Goal: Task Accomplishment & Management: Manage account settings

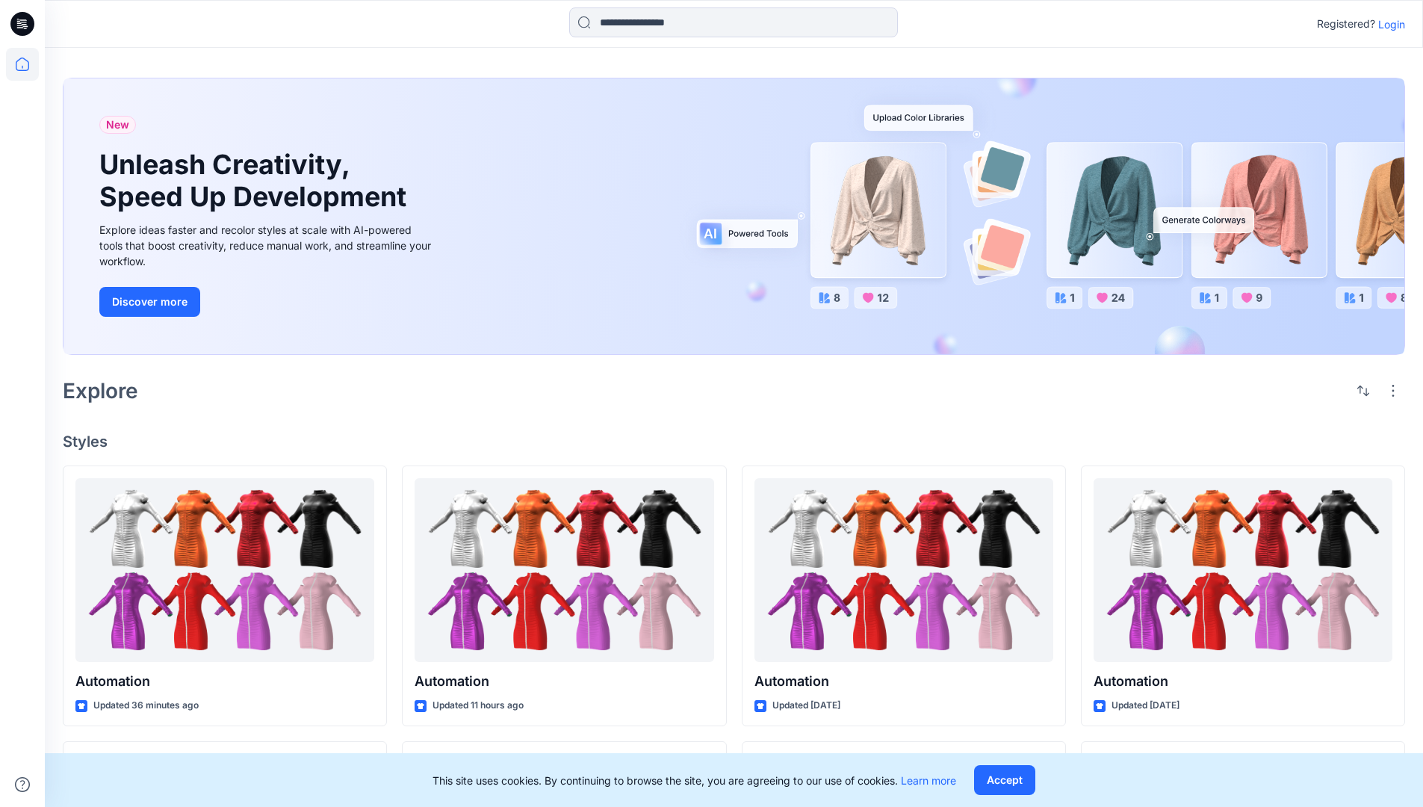
click at [1388, 24] on p "Login" at bounding box center [1391, 24] width 27 height 16
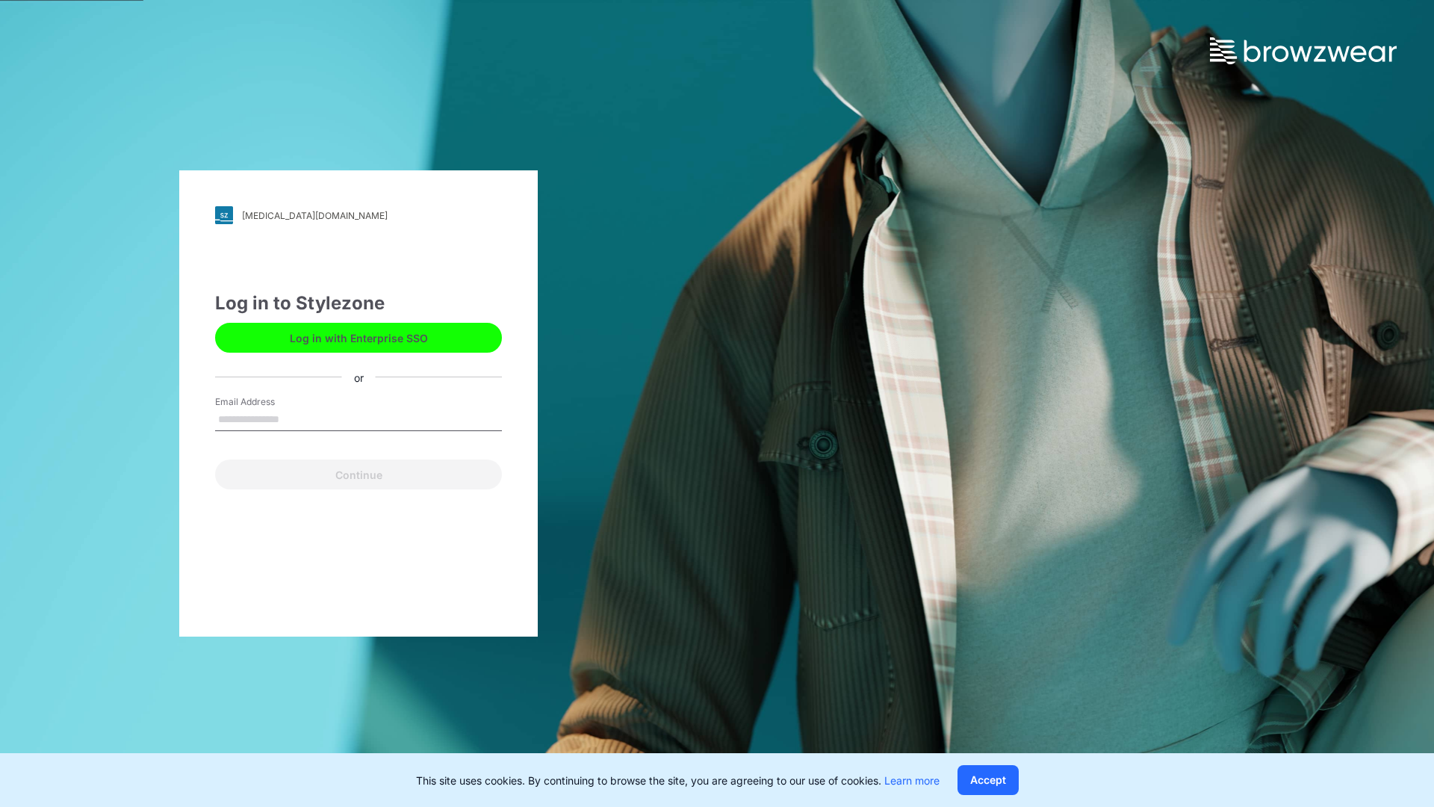
click at [295, 418] on input "Email Address" at bounding box center [358, 420] width 287 height 22
type input "**********"
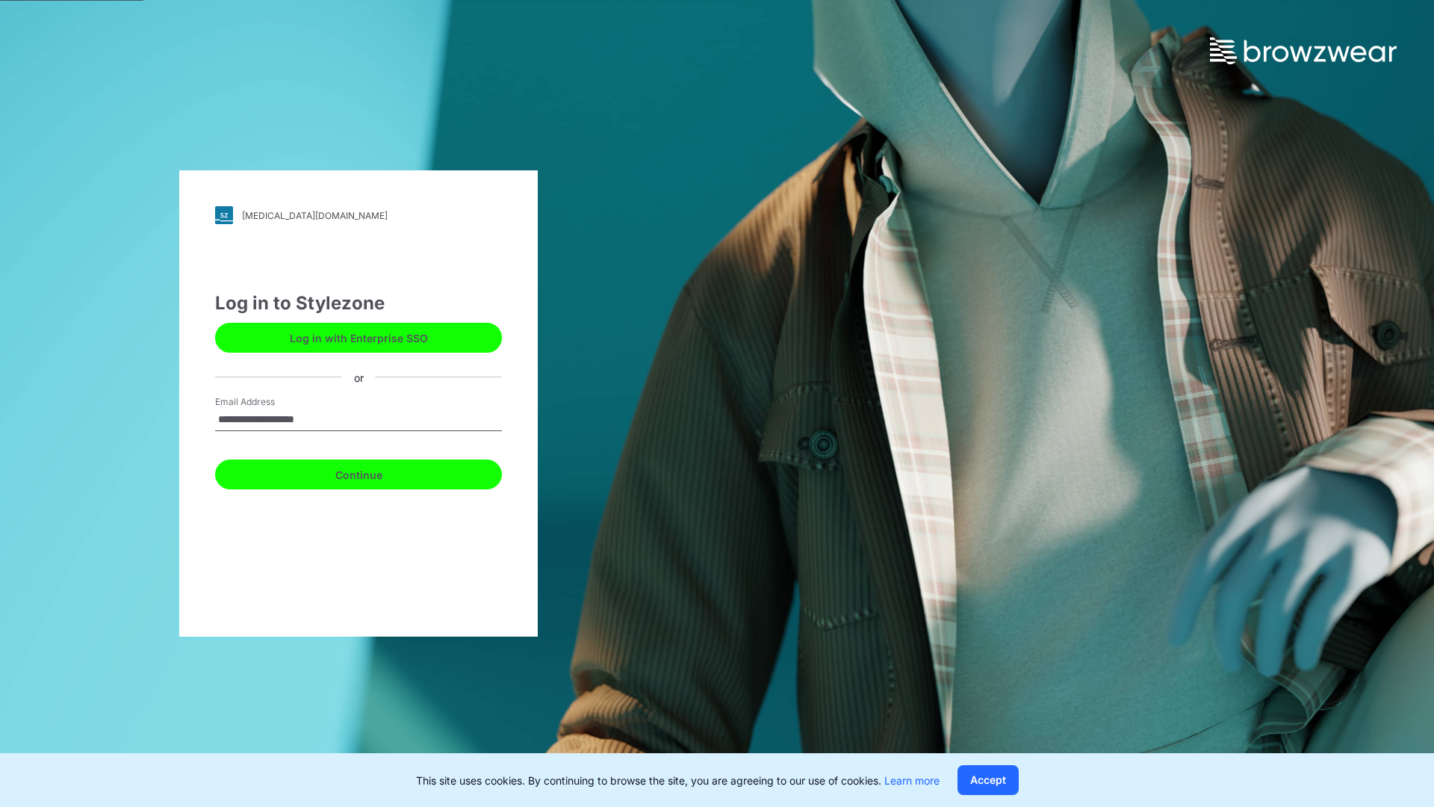
click at [375, 472] on button "Continue" at bounding box center [358, 474] width 287 height 30
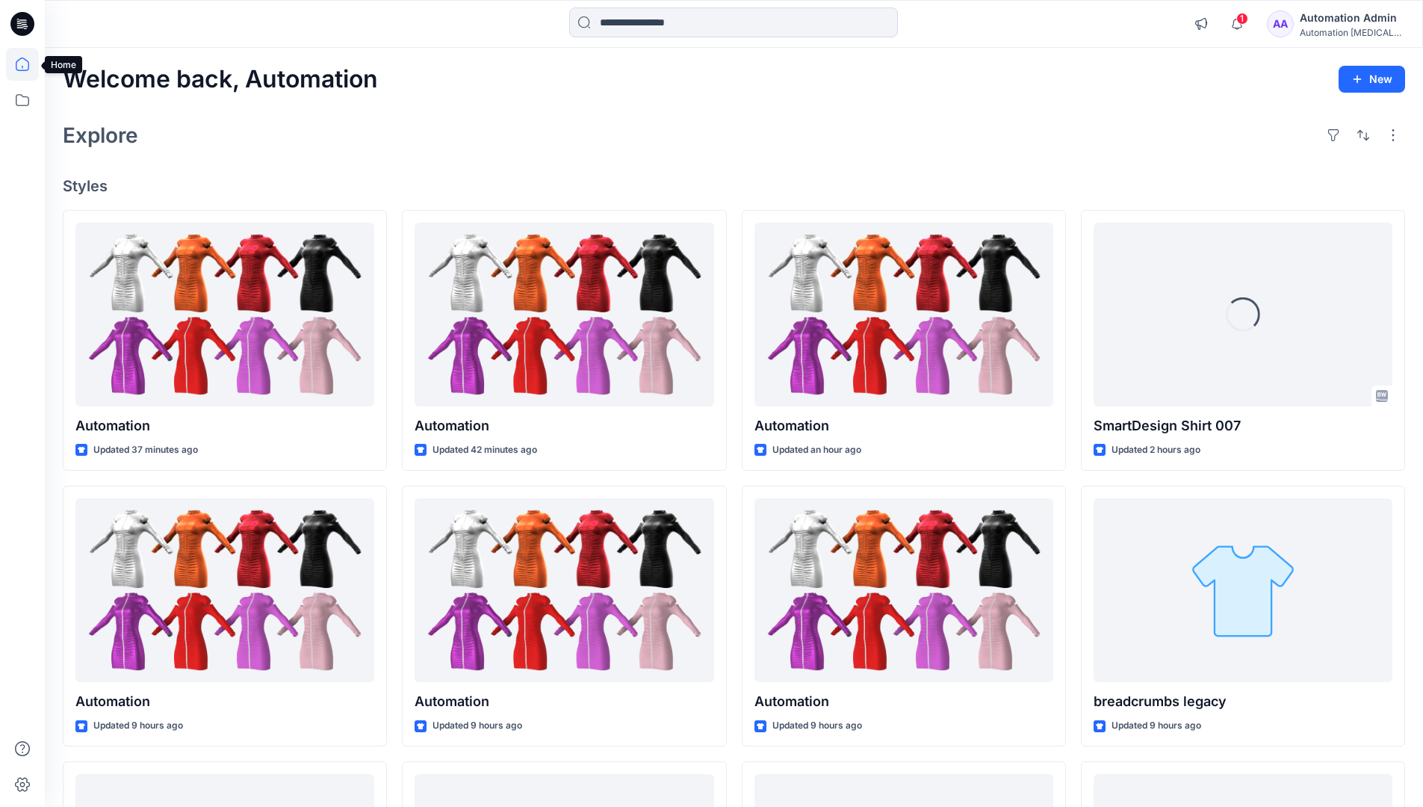
click at [28, 64] on icon at bounding box center [22, 64] width 13 height 13
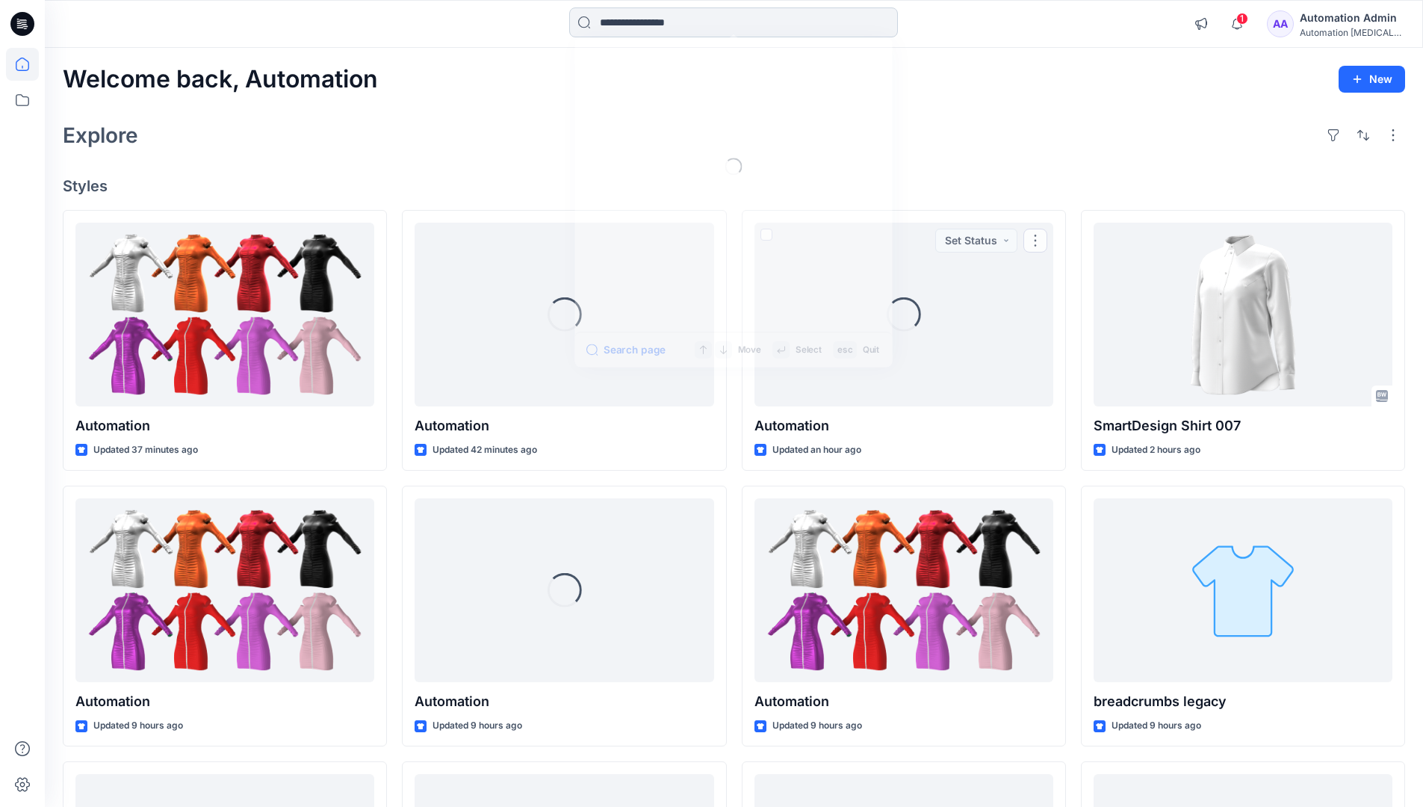
click at [648, 22] on input at bounding box center [733, 22] width 329 height 30
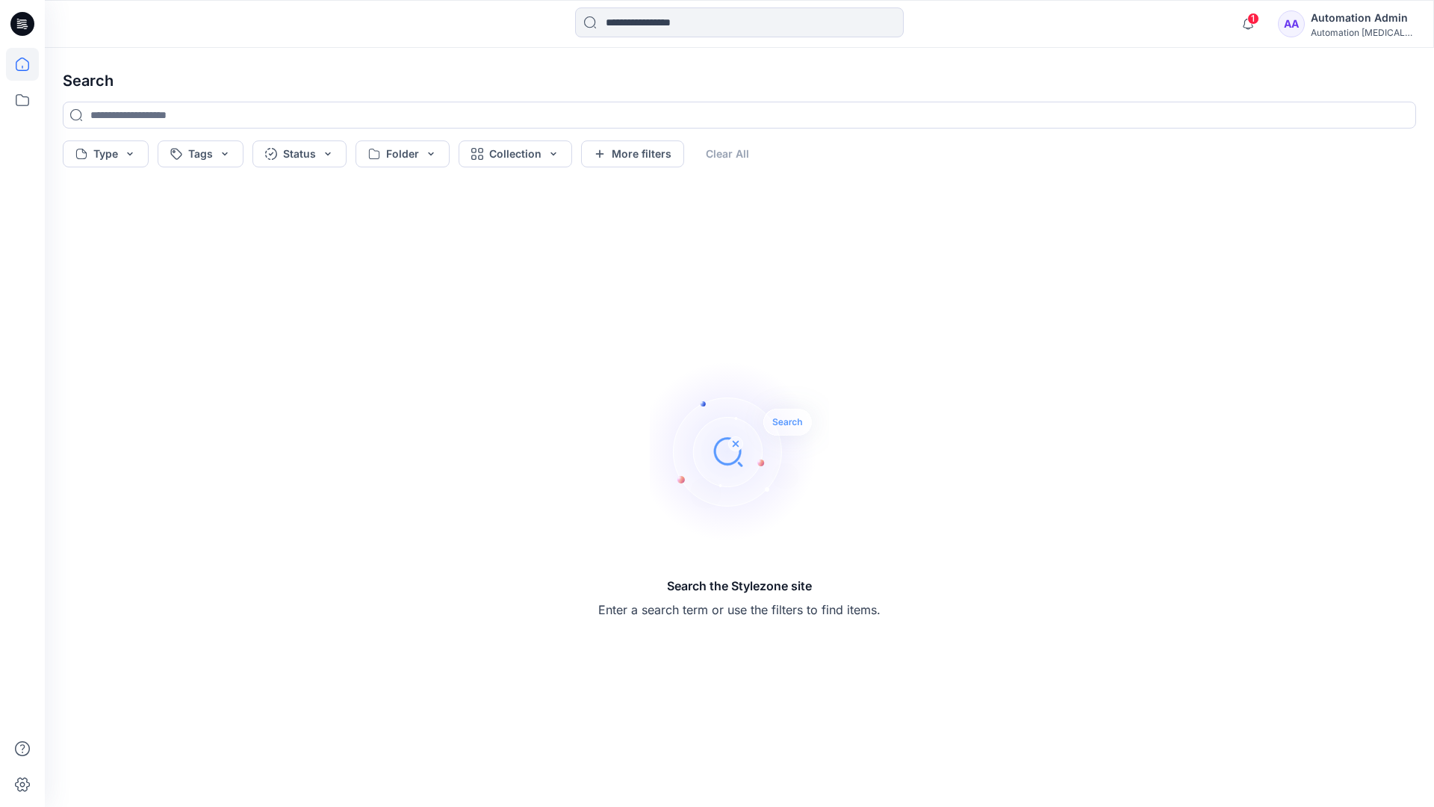
click at [16, 69] on icon at bounding box center [22, 64] width 13 height 13
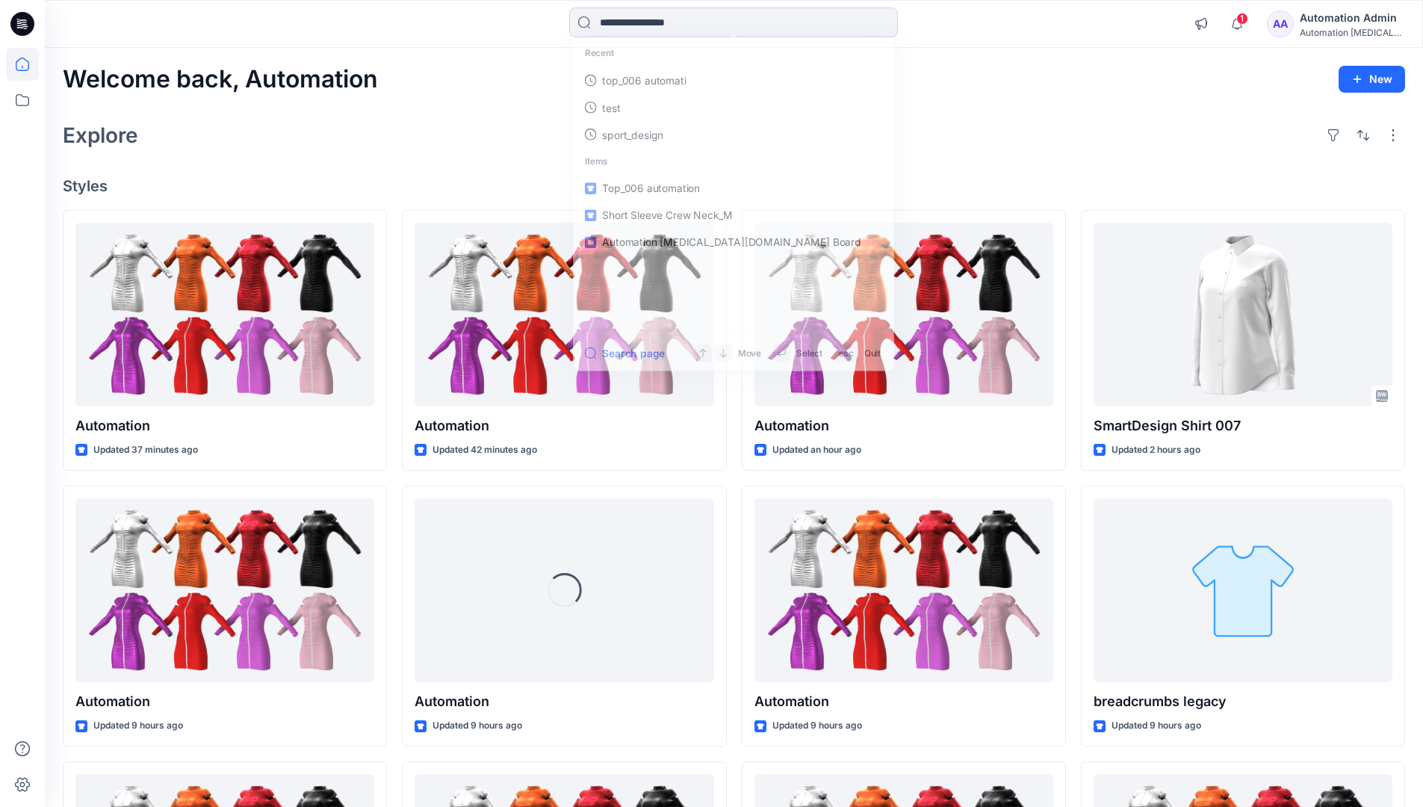
click at [625, 29] on input at bounding box center [733, 22] width 329 height 30
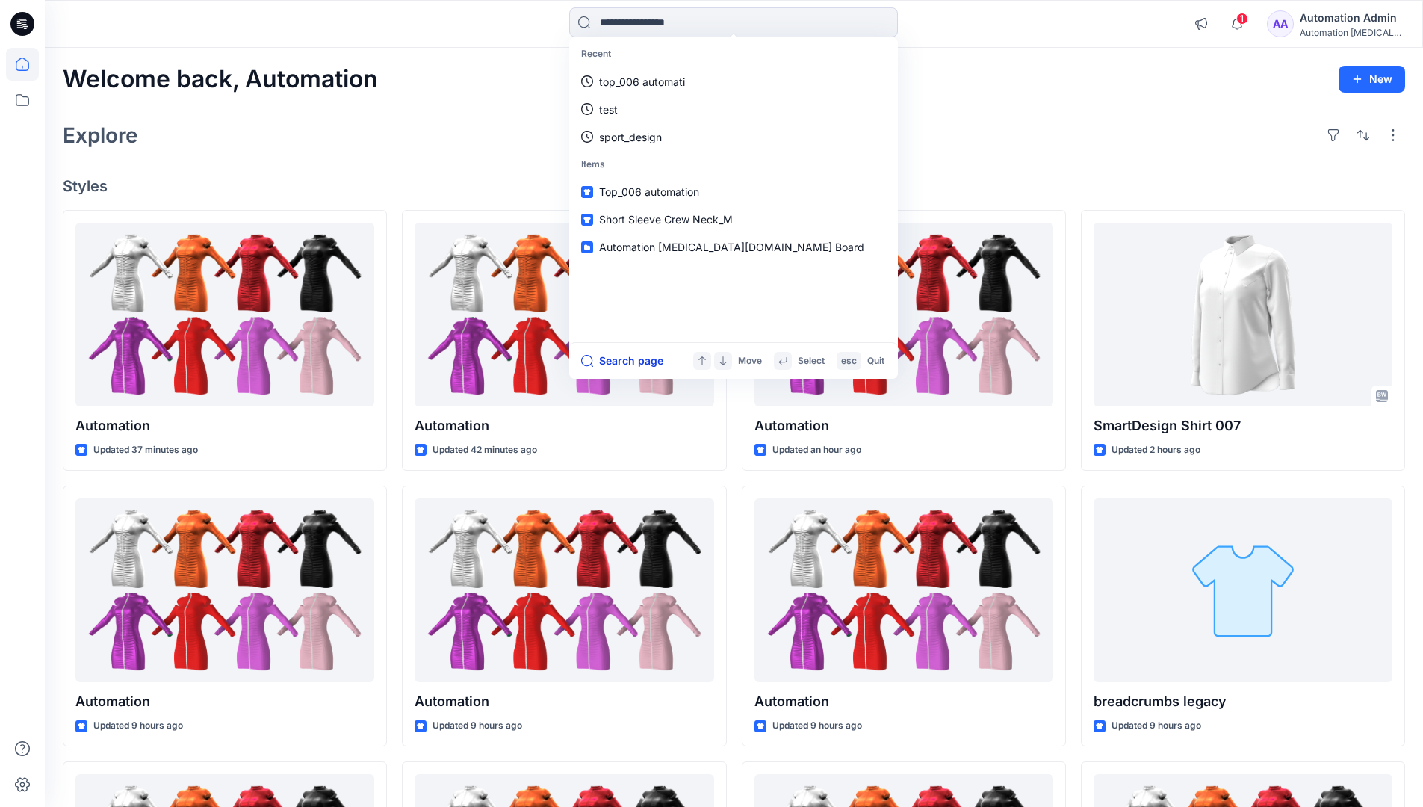
click at [640, 359] on button "Search page" at bounding box center [622, 361] width 82 height 18
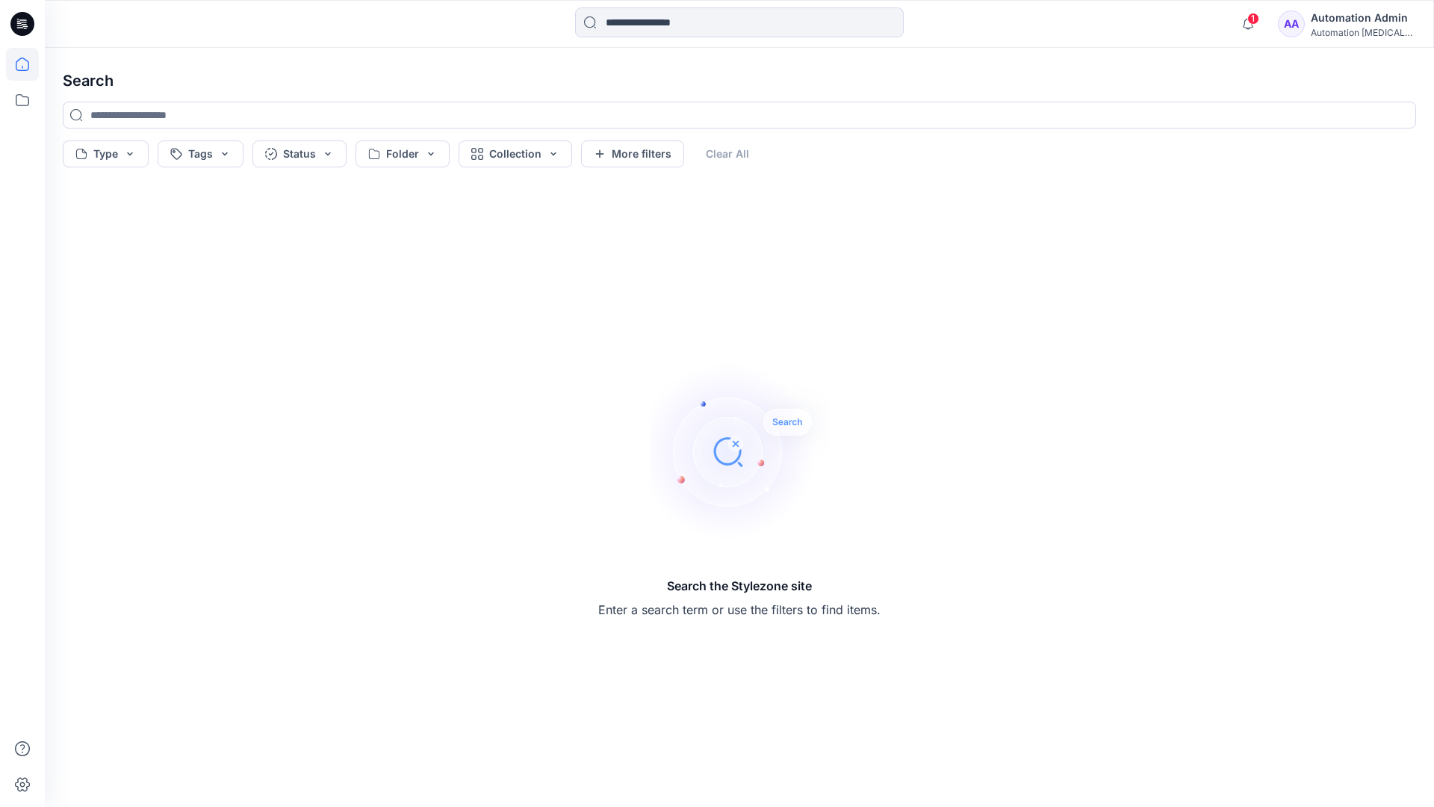
click at [26, 60] on icon at bounding box center [22, 64] width 33 height 33
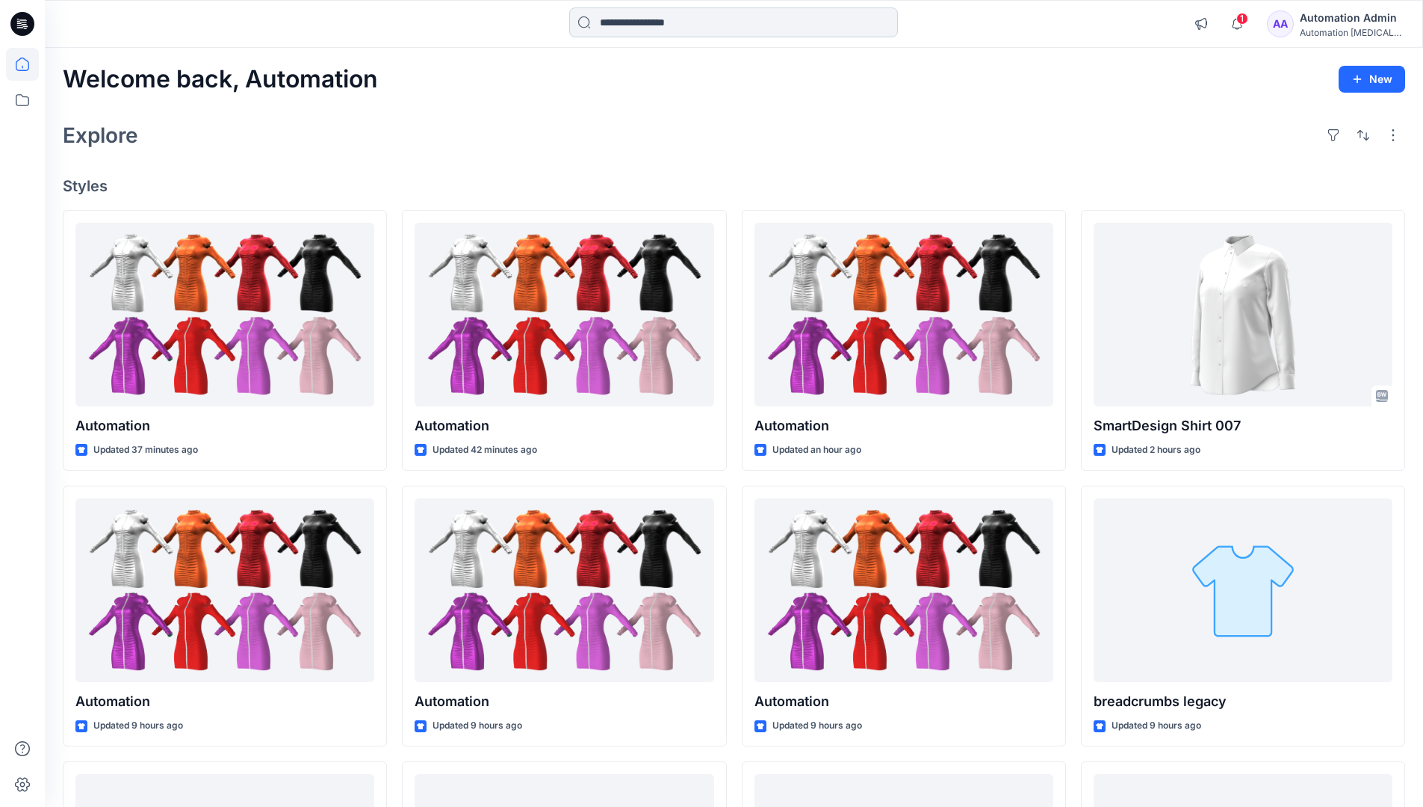
click at [643, 22] on input at bounding box center [733, 22] width 329 height 30
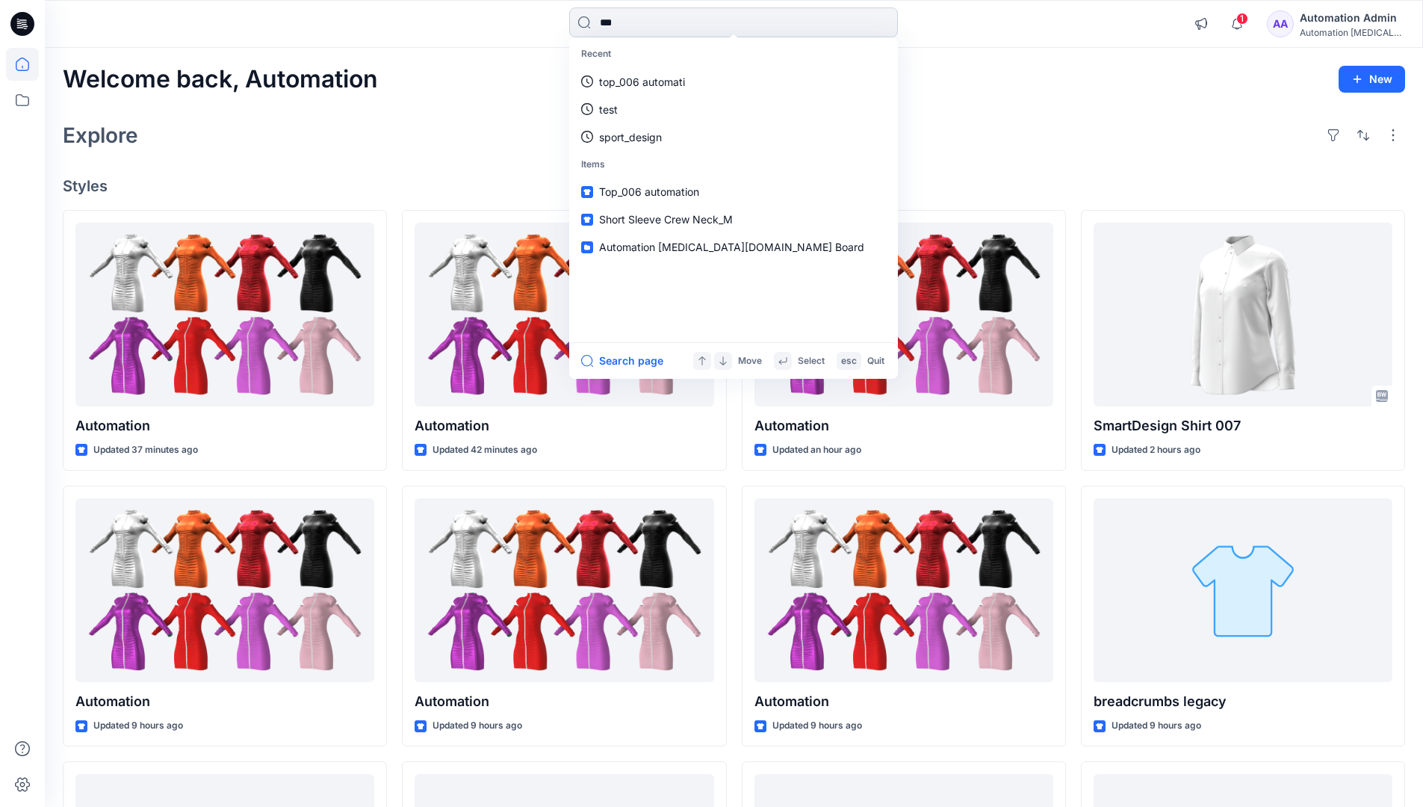
type input "****"
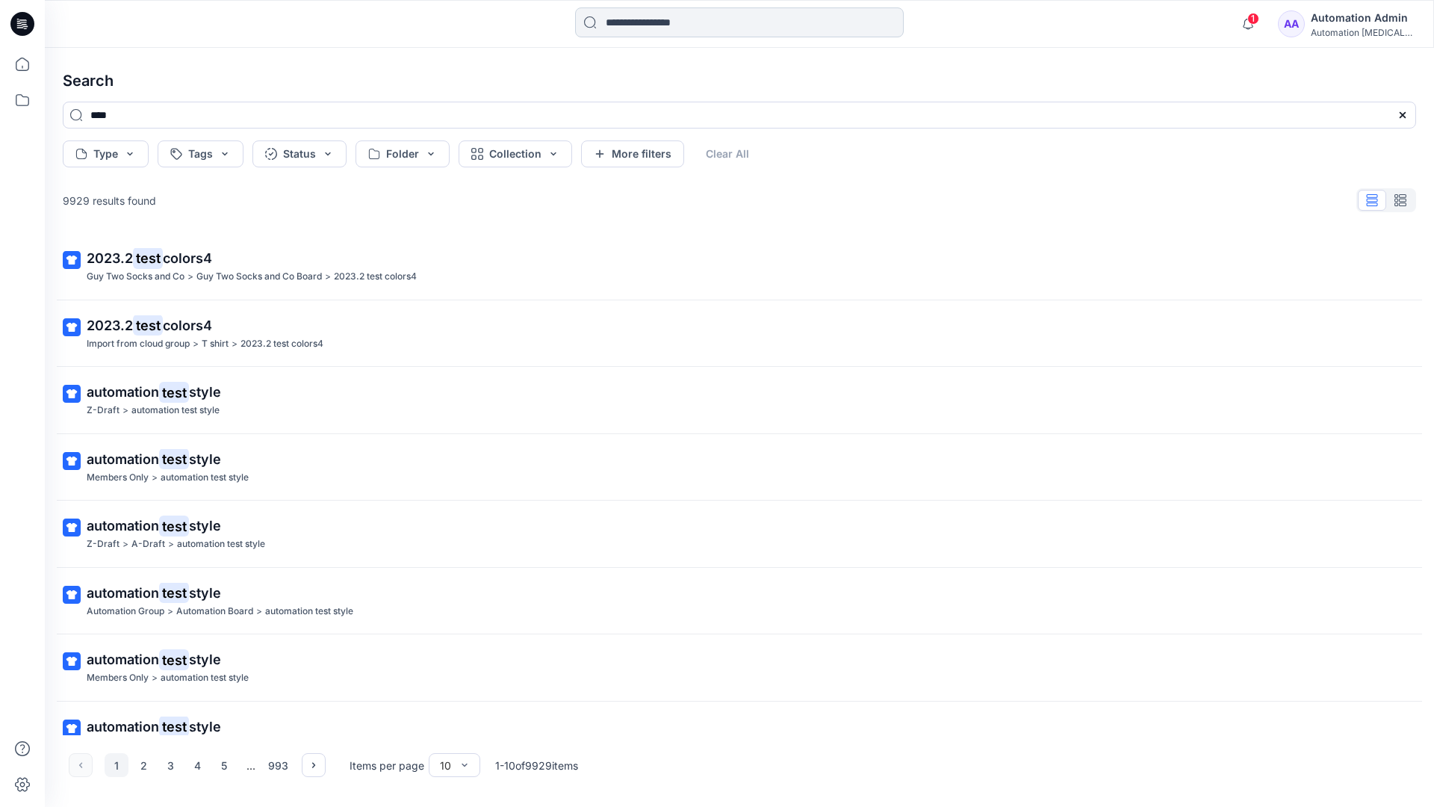
click at [648, 26] on input at bounding box center [739, 22] width 329 height 30
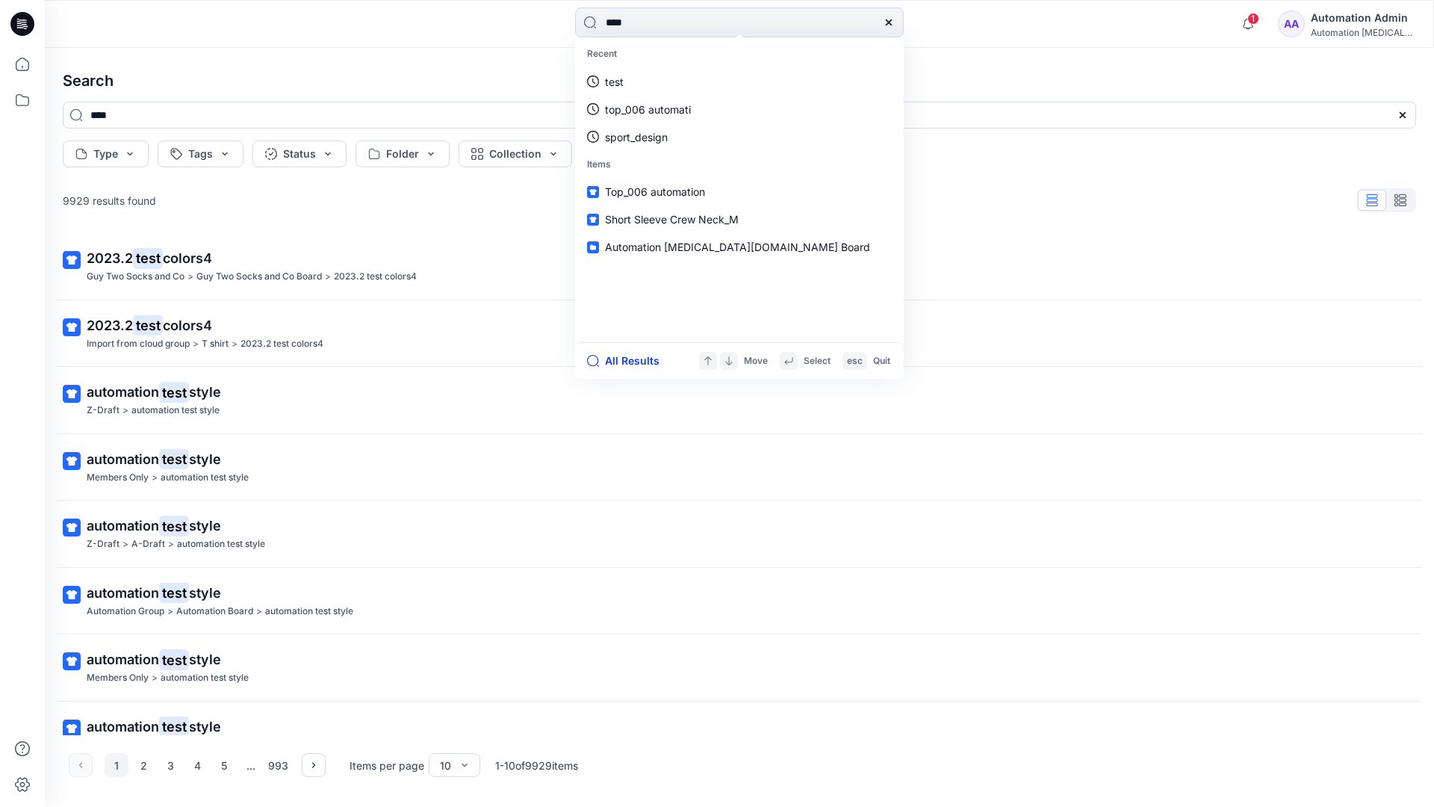
type input "****"
click at [615, 361] on button "All Results" at bounding box center [628, 361] width 82 height 18
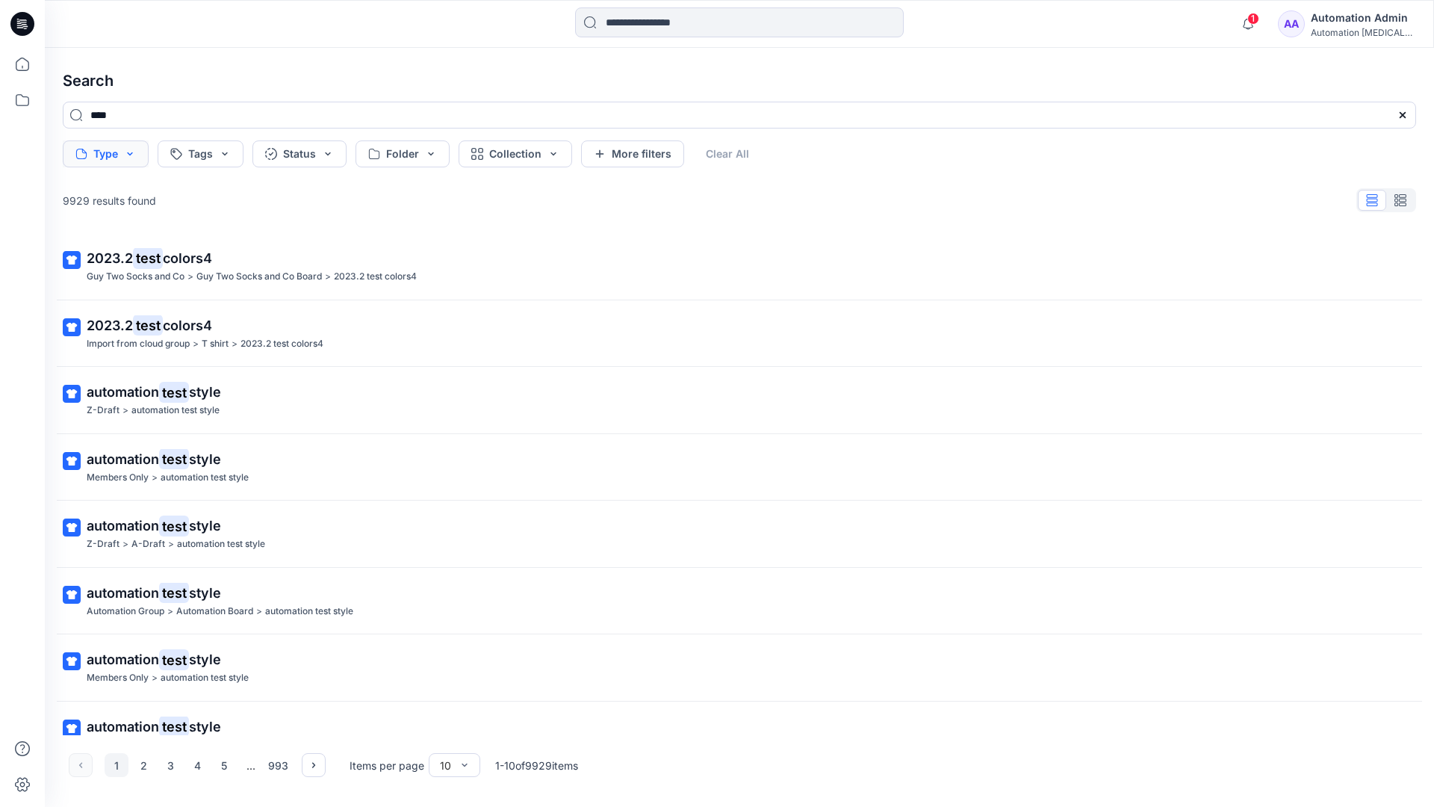
click at [128, 159] on button "Type" at bounding box center [106, 153] width 86 height 27
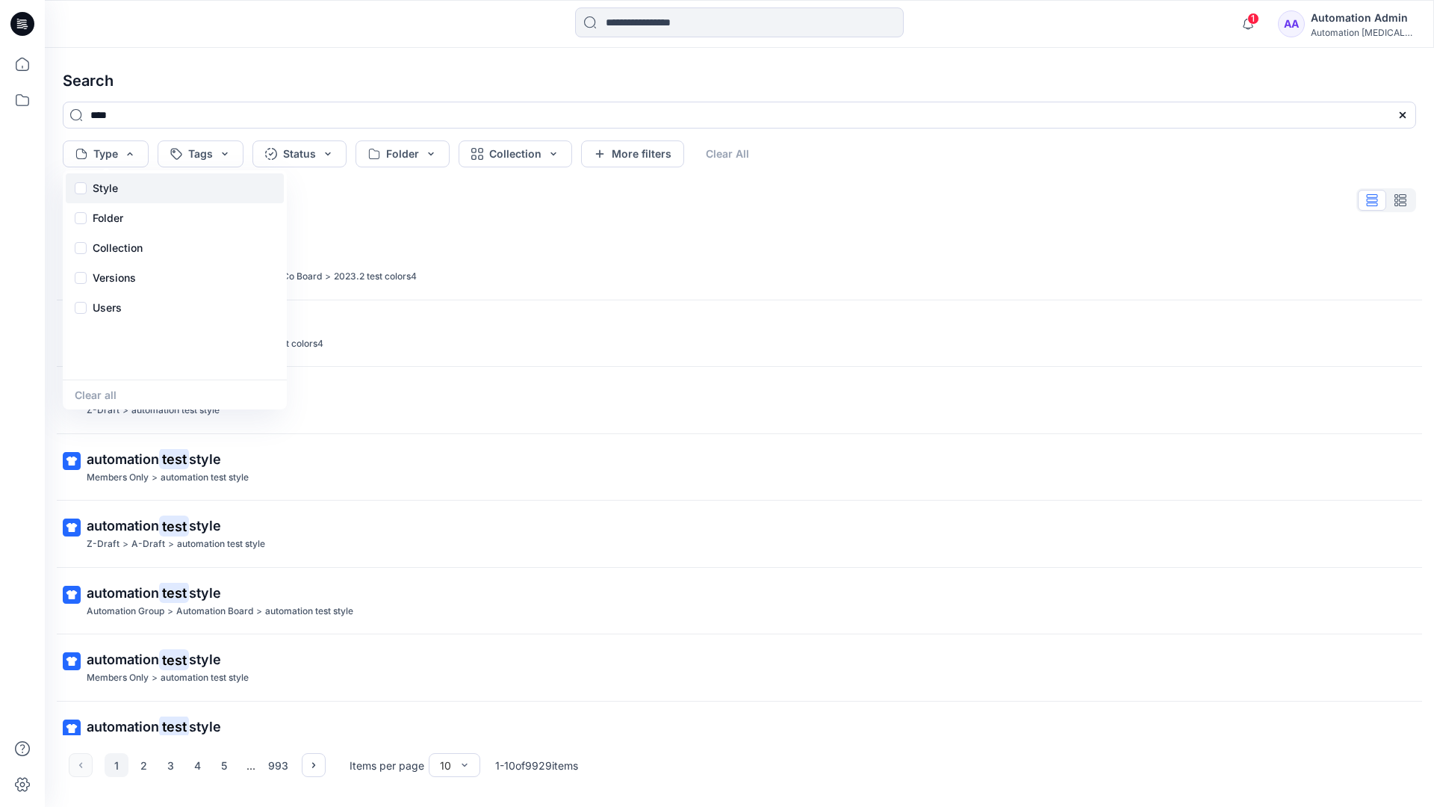
click at [124, 185] on div "Style" at bounding box center [175, 188] width 218 height 30
click at [107, 222] on p "Folder" at bounding box center [108, 218] width 31 height 18
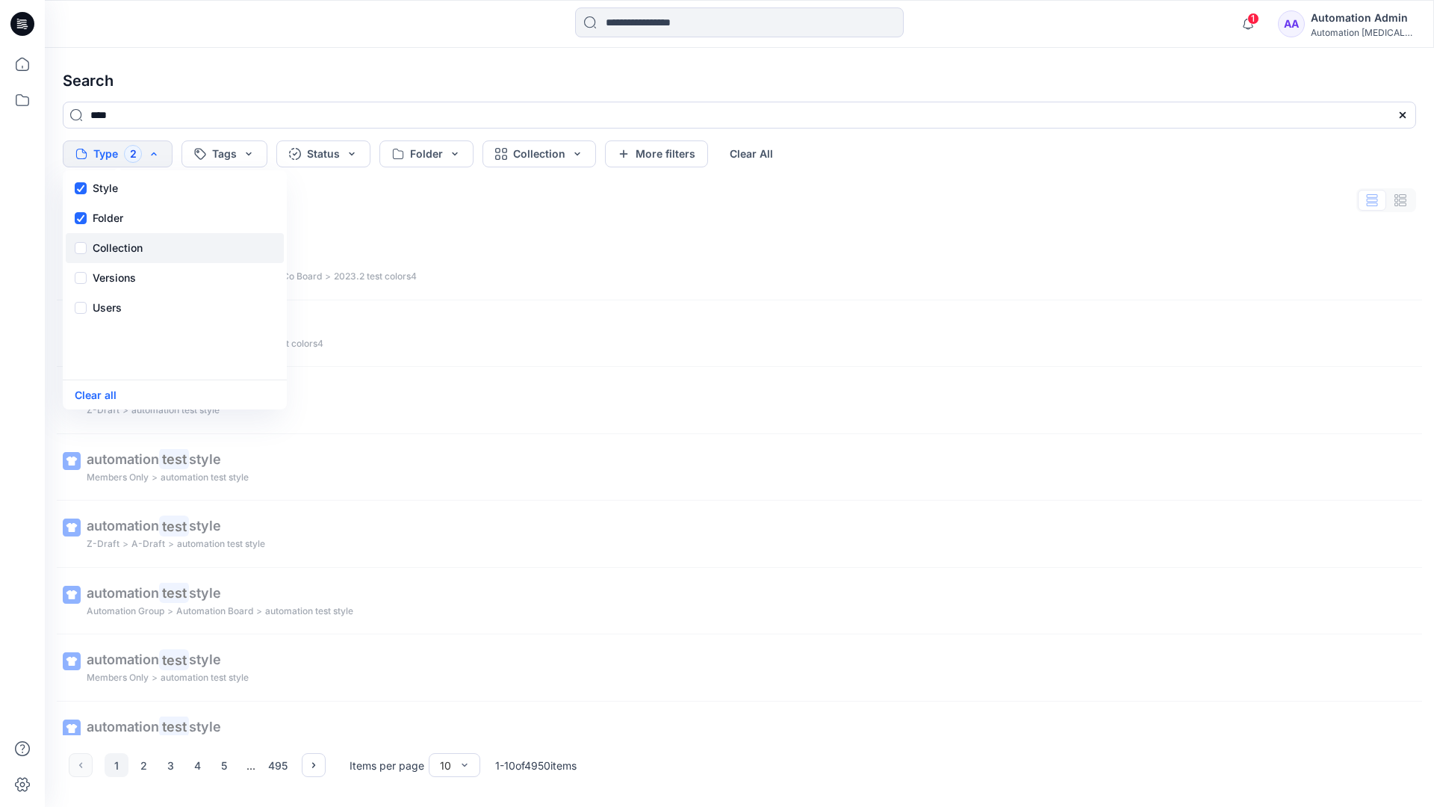
click at [122, 242] on p "Collection" at bounding box center [118, 248] width 50 height 18
click at [121, 273] on p "Versions" at bounding box center [114, 278] width 43 height 18
click at [111, 303] on p "Users" at bounding box center [107, 308] width 29 height 18
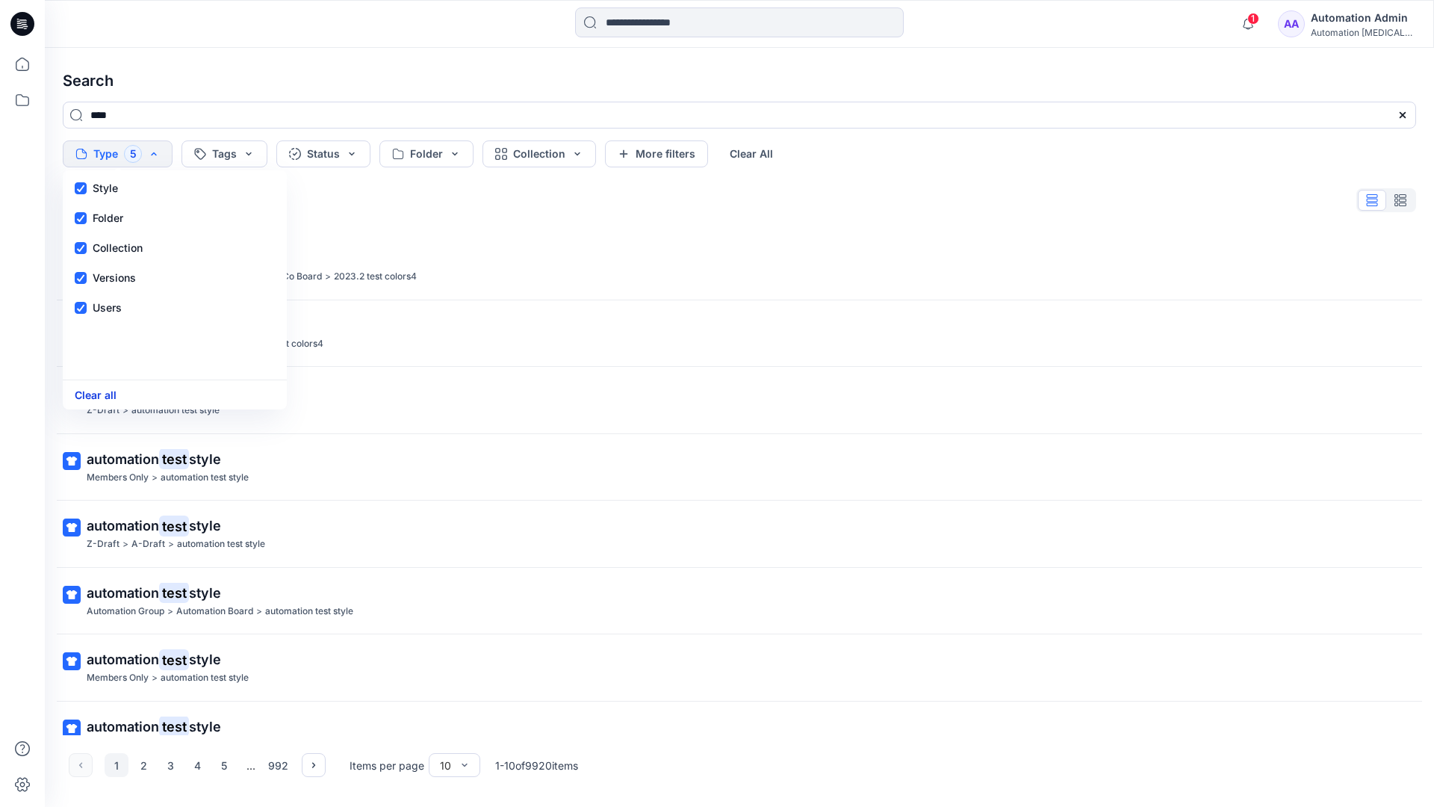
click at [102, 397] on button "Clear all" at bounding box center [96, 394] width 42 height 17
click at [208, 149] on button "Tags" at bounding box center [201, 153] width 86 height 27
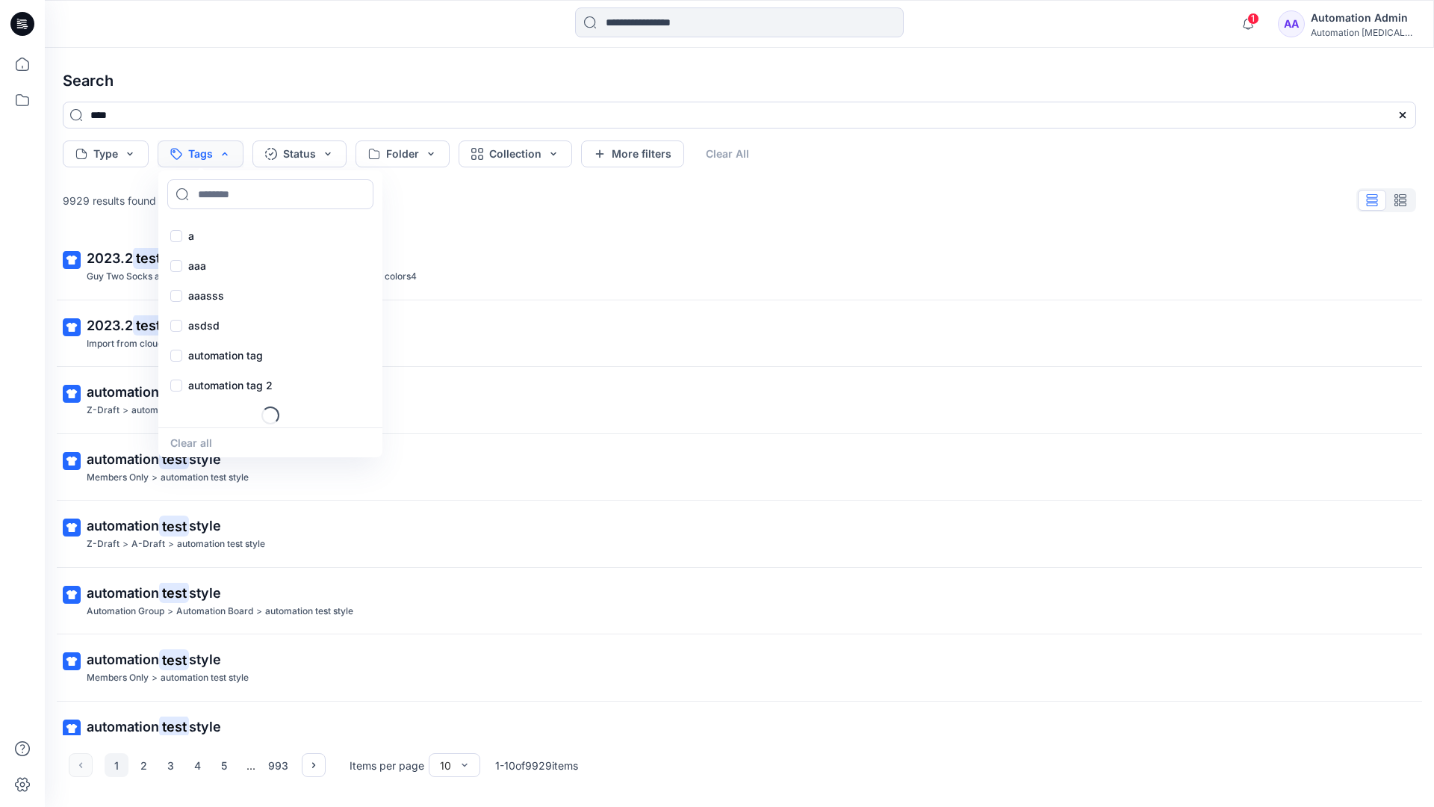
click at [196, 259] on p "aaa" at bounding box center [197, 266] width 18 height 18
click at [194, 323] on p "asdsd" at bounding box center [203, 326] width 31 height 18
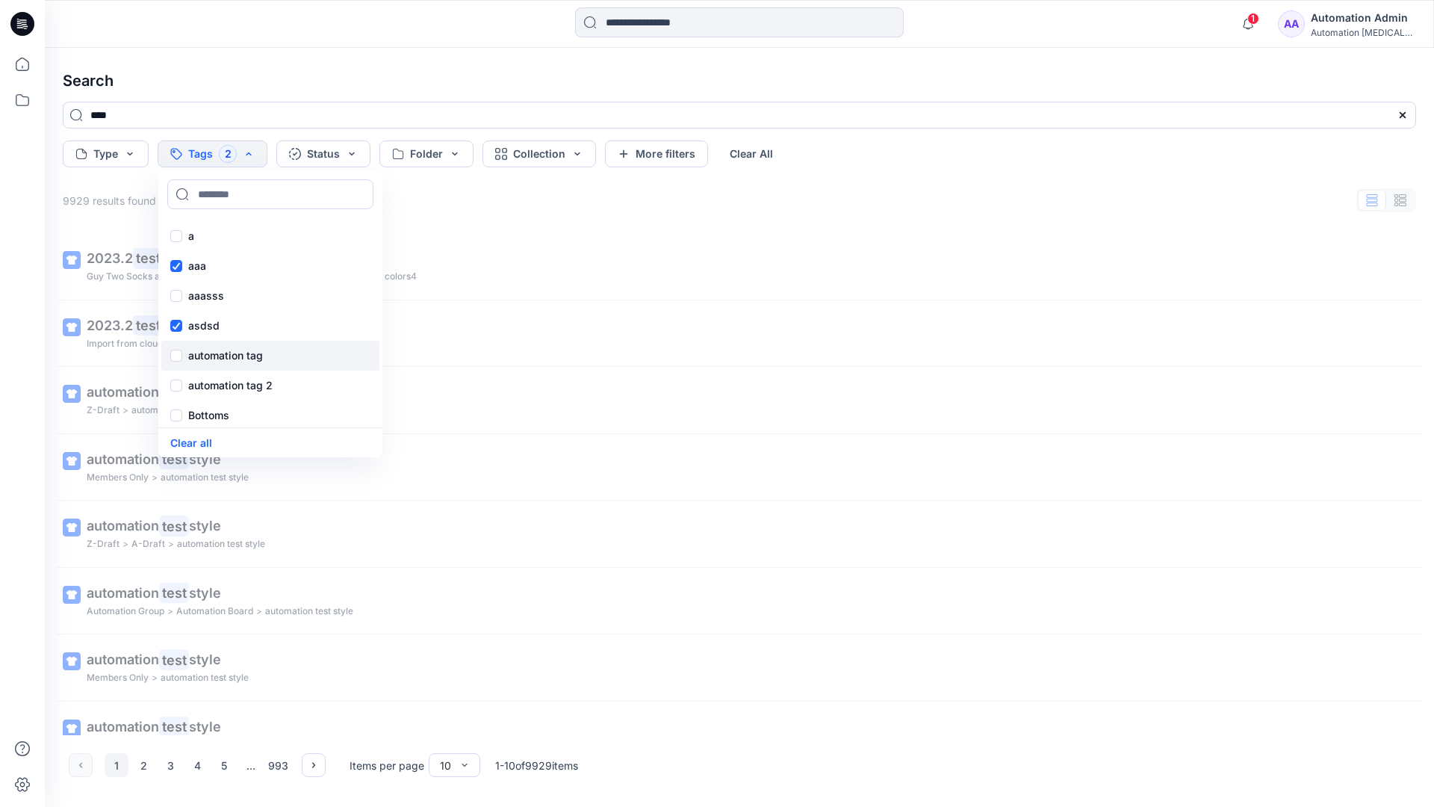
click at [196, 353] on p "automation tag" at bounding box center [225, 356] width 75 height 18
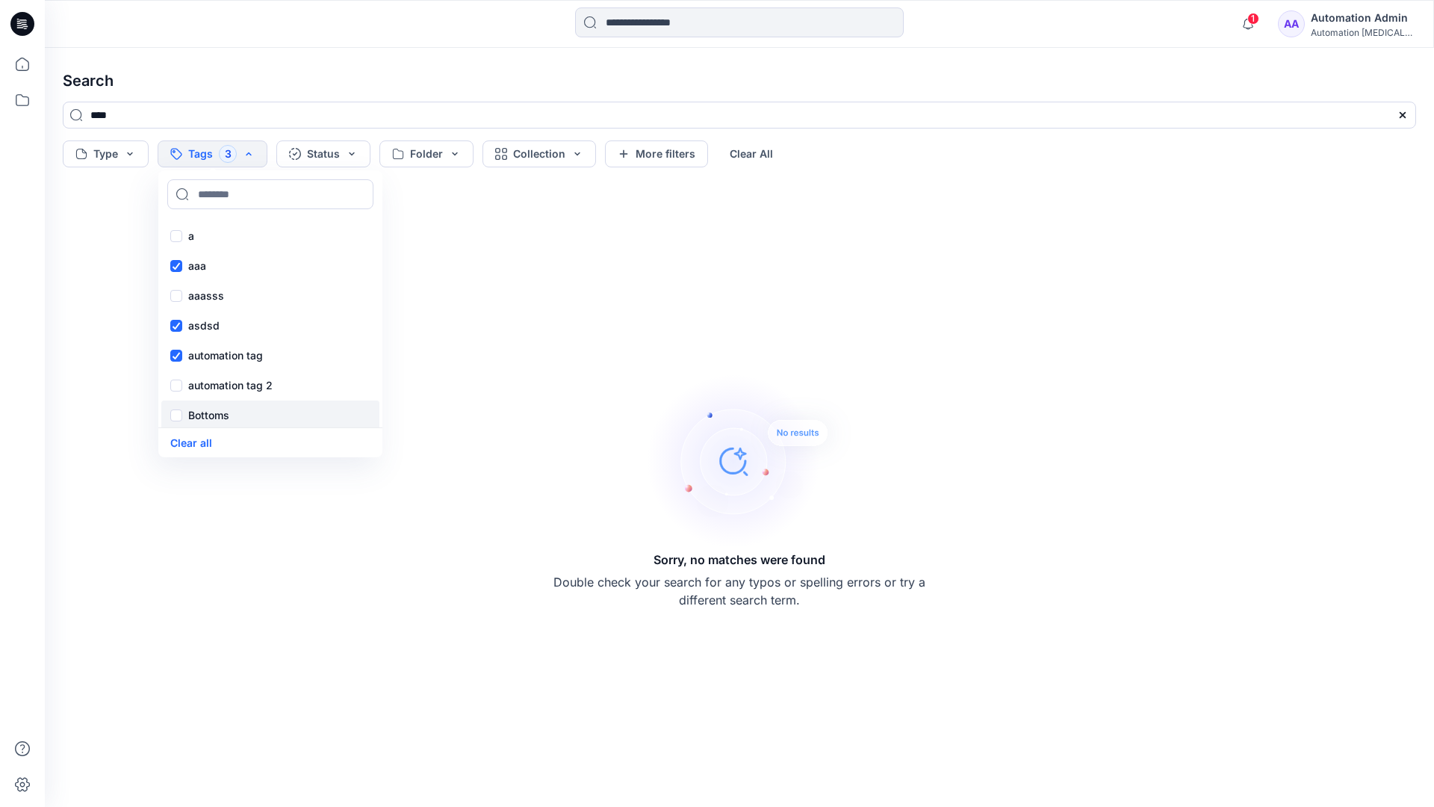
click at [204, 415] on p "Bottoms" at bounding box center [208, 415] width 41 height 18
click at [222, 430] on div "Core" at bounding box center [270, 445] width 218 height 30
click at [219, 349] on div "f" at bounding box center [270, 353] width 218 height 30
click at [225, 379] on p "fhvsjkdlhg" at bounding box center [214, 382] width 53 height 18
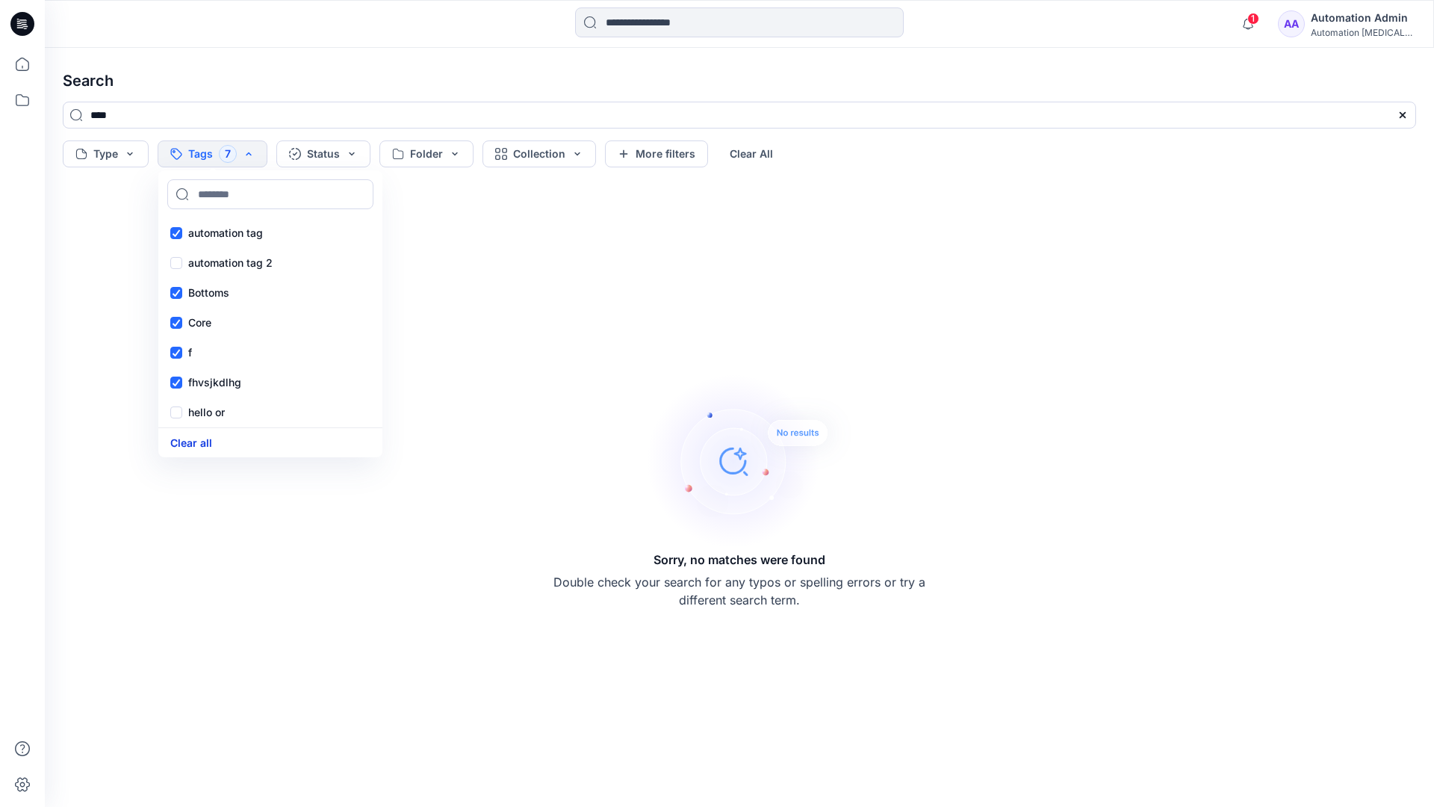
click at [200, 438] on button "Clear all" at bounding box center [191, 442] width 42 height 17
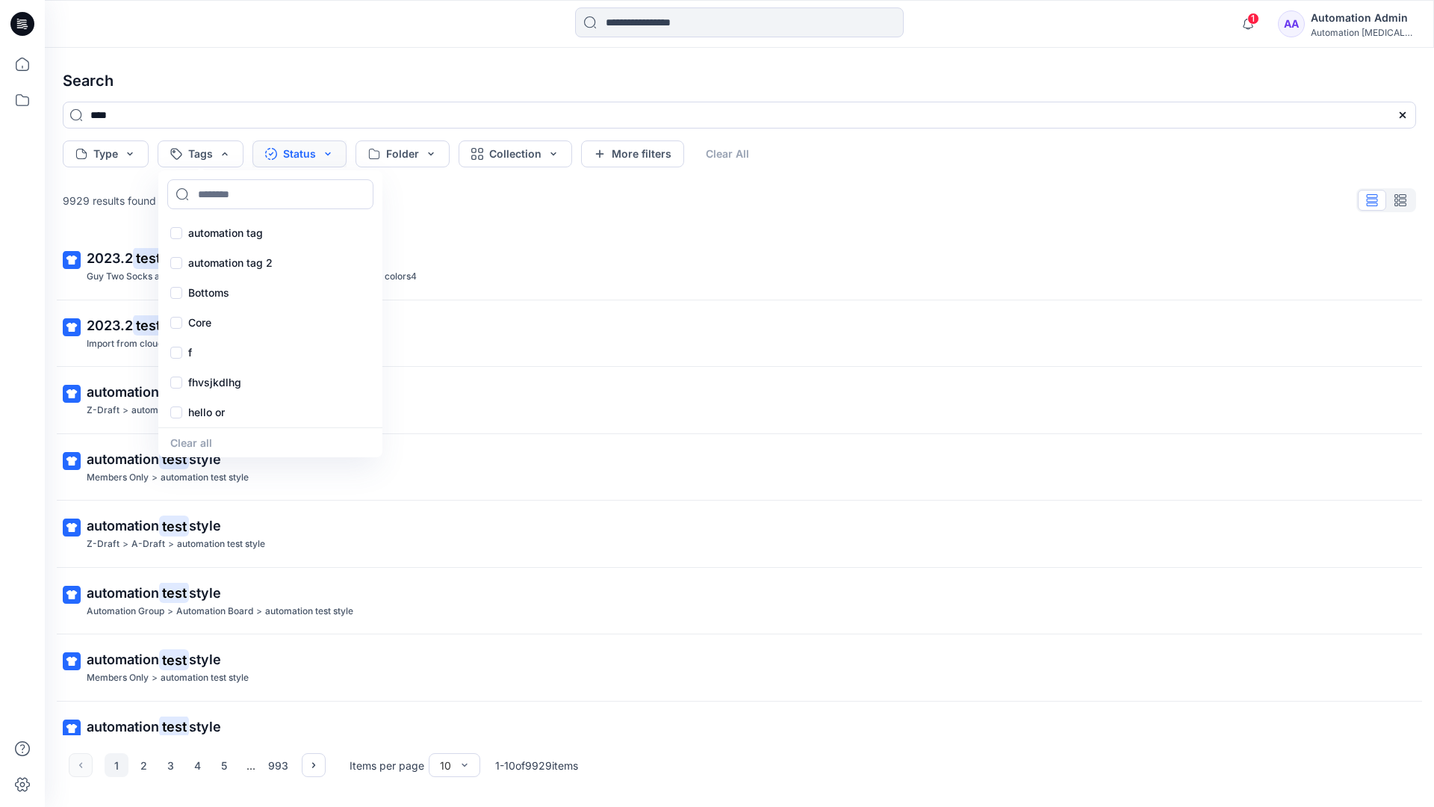
click at [305, 156] on button "Status" at bounding box center [299, 153] width 94 height 27
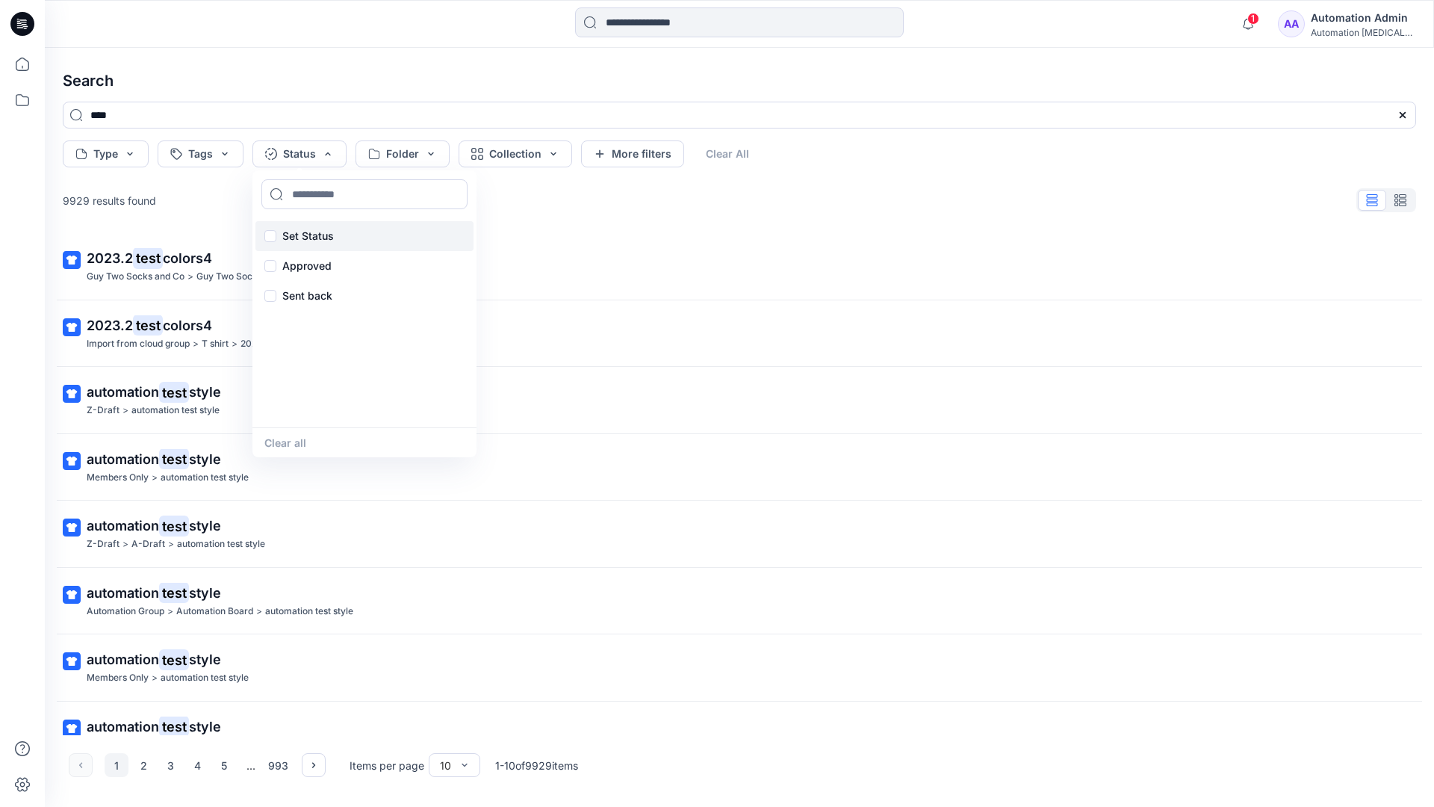
click at [330, 227] on p "Set Status" at bounding box center [308, 236] width 52 height 18
click at [280, 444] on button "Clear all" at bounding box center [285, 442] width 42 height 17
click at [428, 164] on button "Folder" at bounding box center [402, 153] width 94 height 27
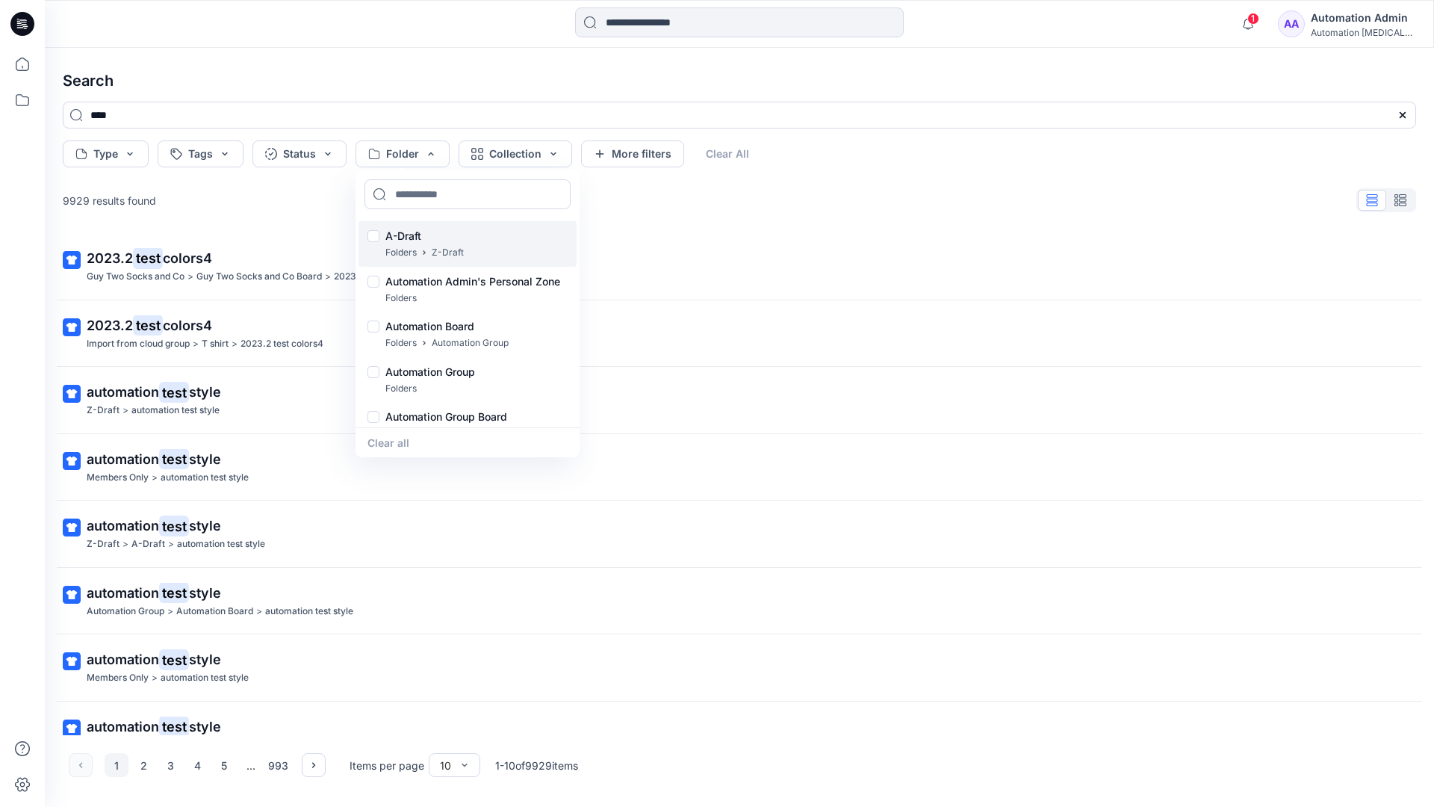
click at [408, 230] on p "A-Draft" at bounding box center [424, 236] width 78 height 18
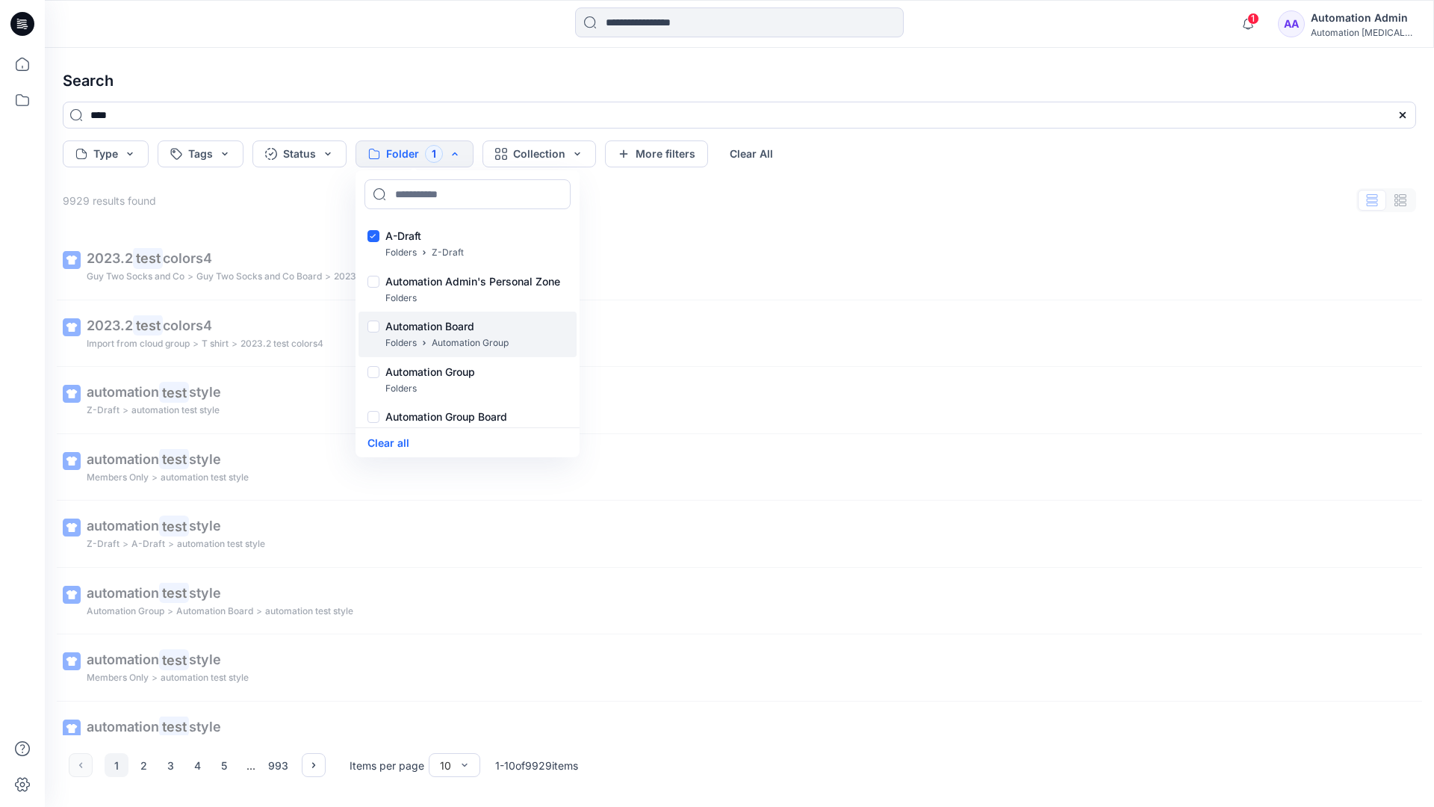
click at [401, 335] on p "Folders" at bounding box center [400, 343] width 31 height 16
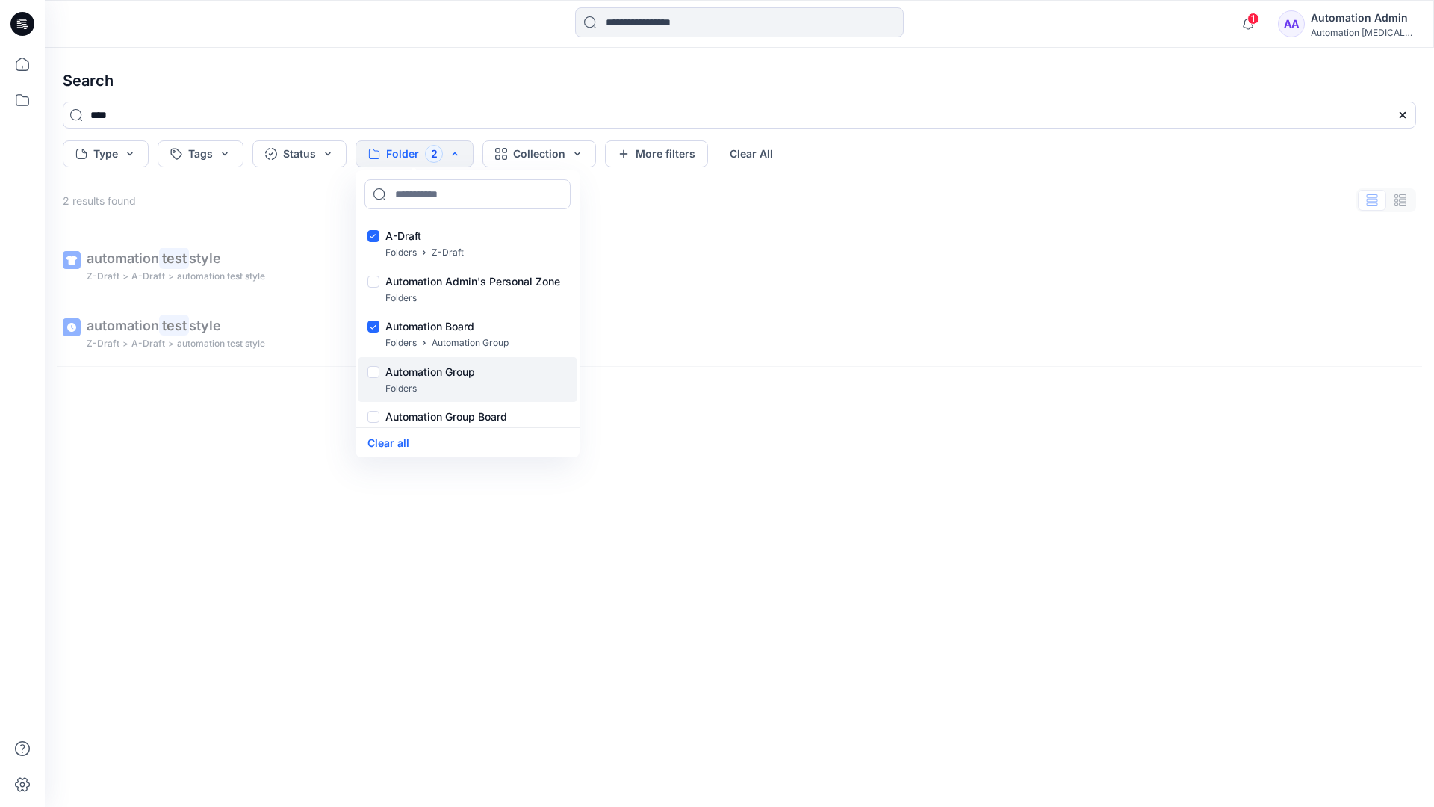
click at [396, 382] on p "Folders" at bounding box center [400, 389] width 31 height 16
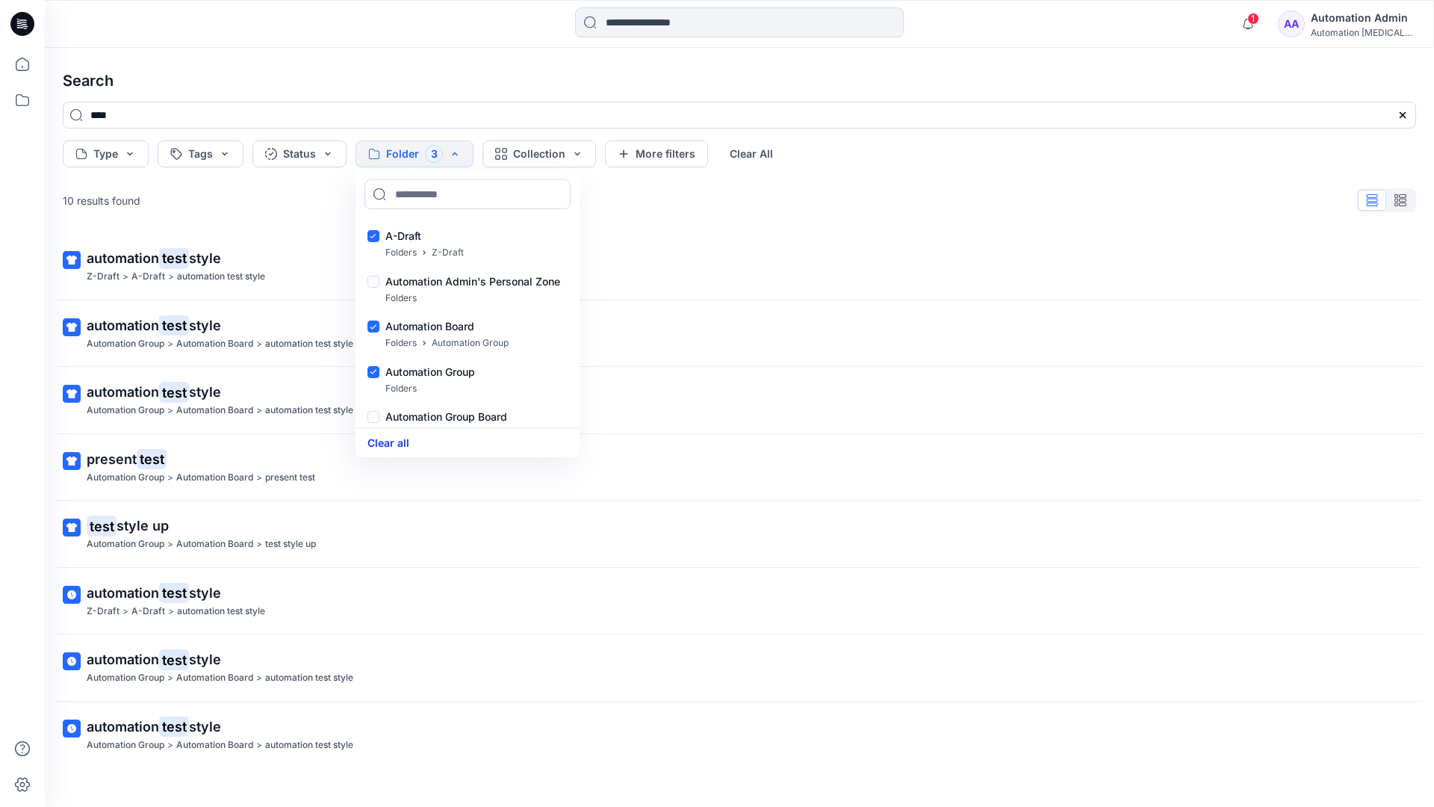
click at [400, 441] on button "Clear all" at bounding box center [388, 442] width 42 height 17
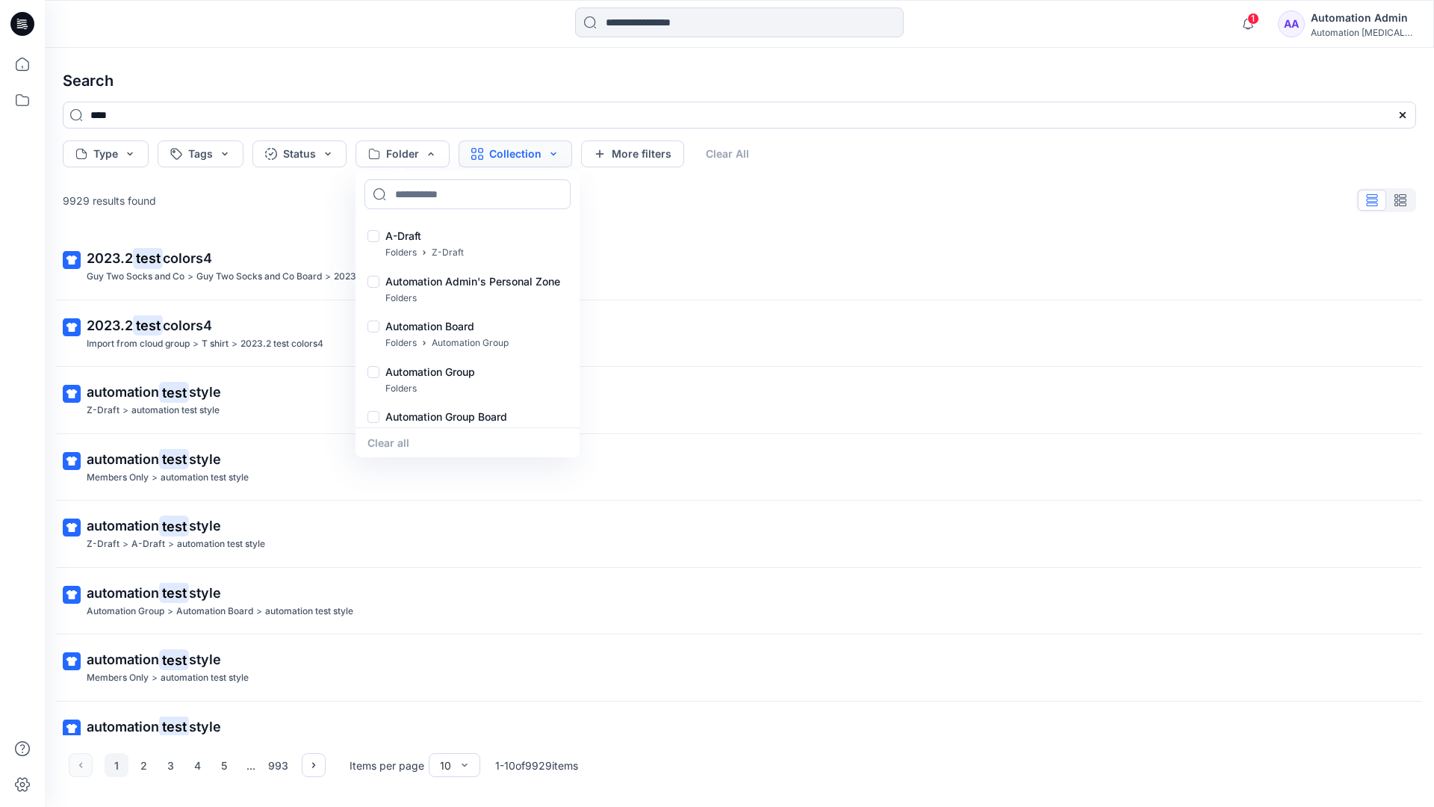
click at [535, 158] on button "Collection" at bounding box center [516, 153] width 114 height 27
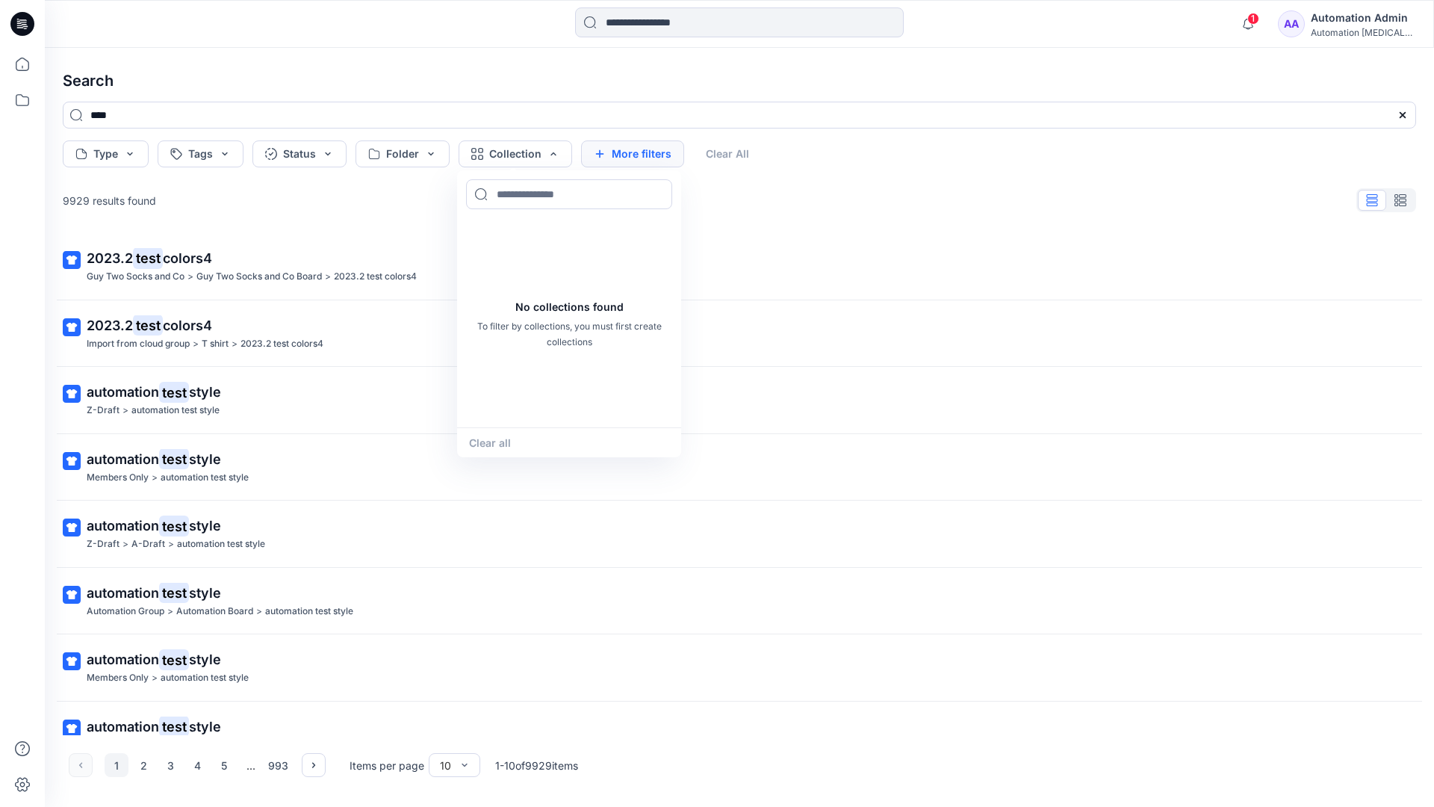
click at [629, 151] on button "More filters" at bounding box center [632, 153] width 103 height 27
click at [674, 155] on button "Created by" at bounding box center [639, 153] width 117 height 27
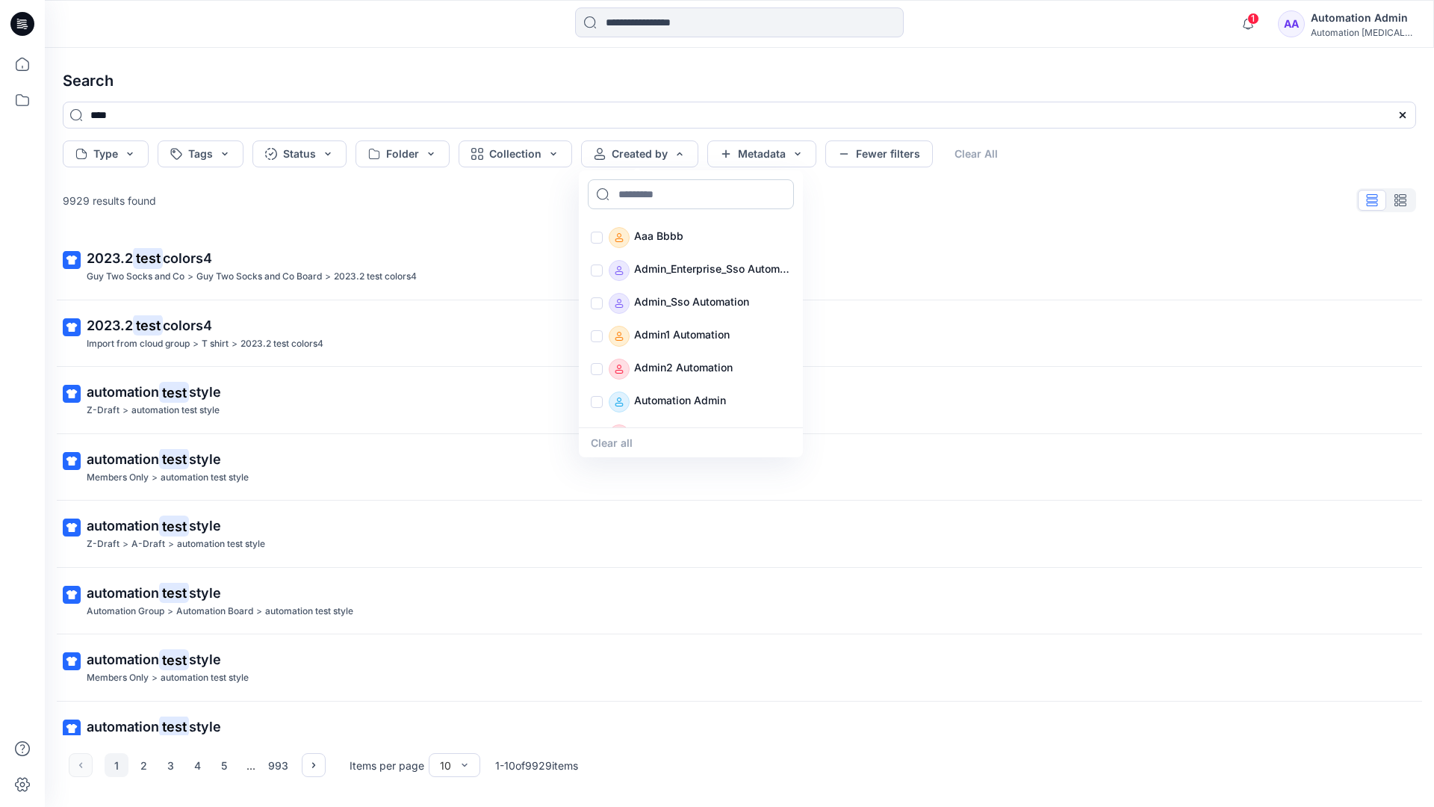
click at [656, 193] on input at bounding box center [691, 194] width 206 height 30
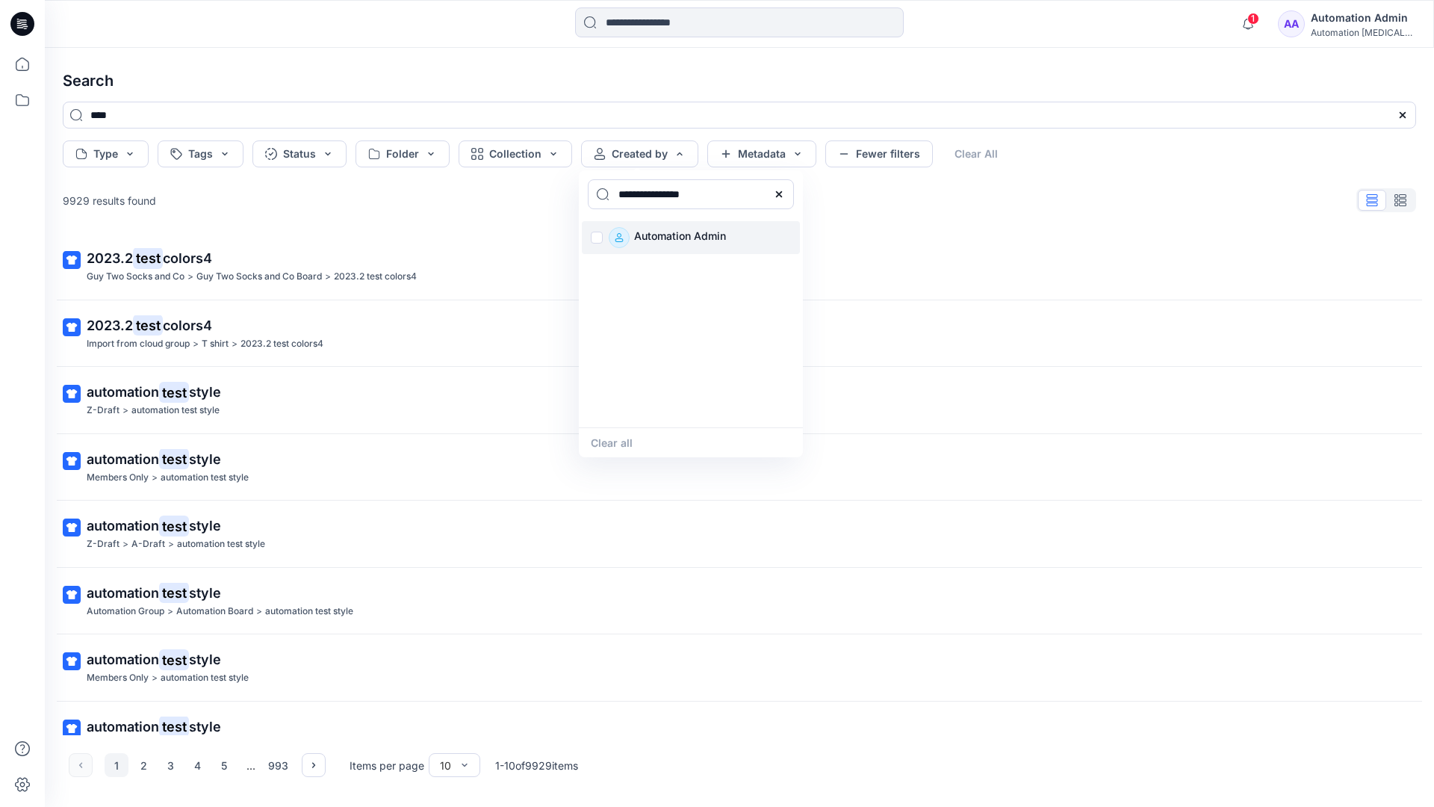
type input "**********"
click at [671, 235] on p "Automation Admin" at bounding box center [680, 237] width 92 height 21
click at [620, 439] on button "Clear all" at bounding box center [612, 442] width 42 height 17
click at [762, 157] on button "Metadata" at bounding box center [761, 153] width 109 height 27
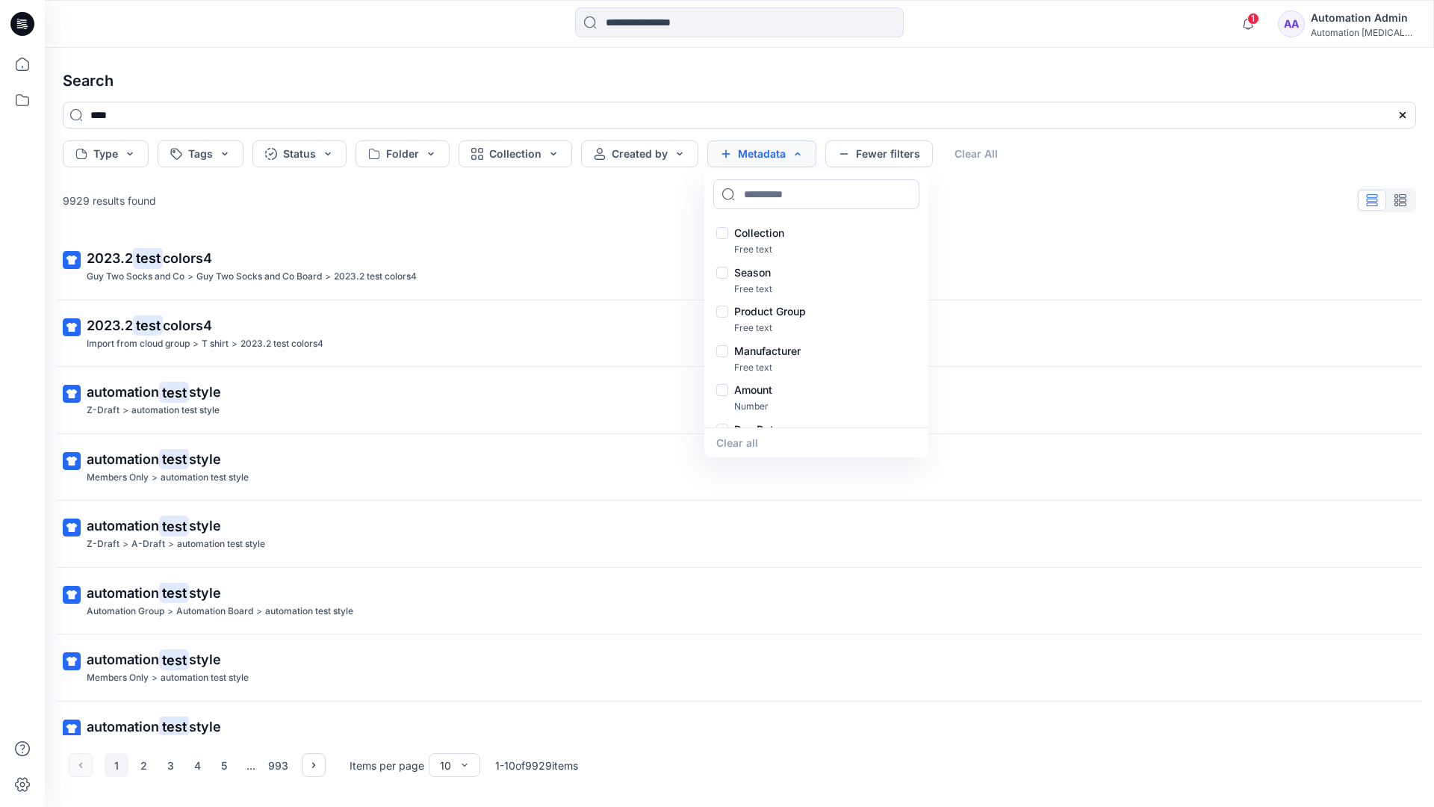
click at [766, 159] on button "Metadata" at bounding box center [761, 153] width 109 height 27
click at [875, 158] on button "Fewer filters" at bounding box center [879, 153] width 108 height 27
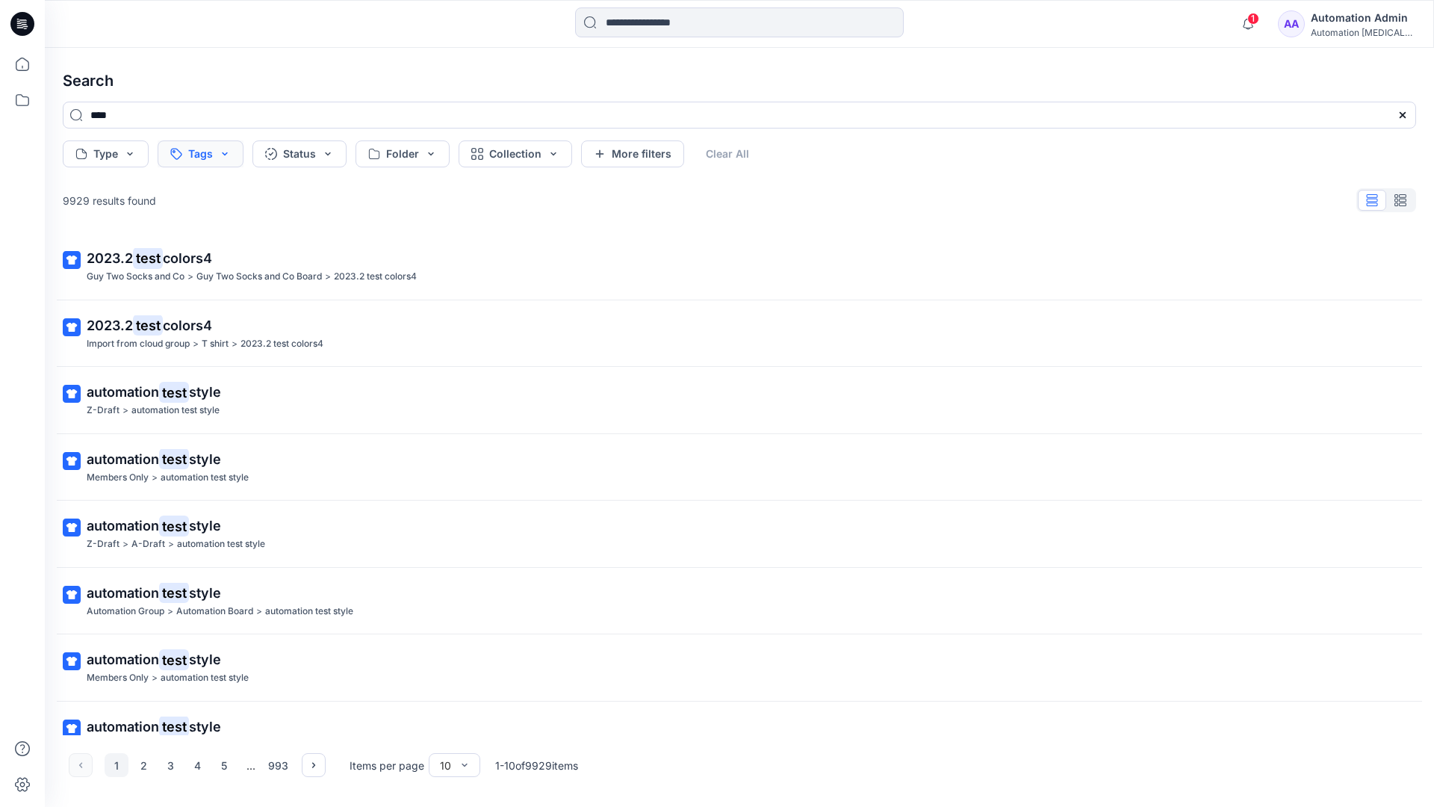
click at [202, 155] on button "Tags" at bounding box center [201, 153] width 86 height 27
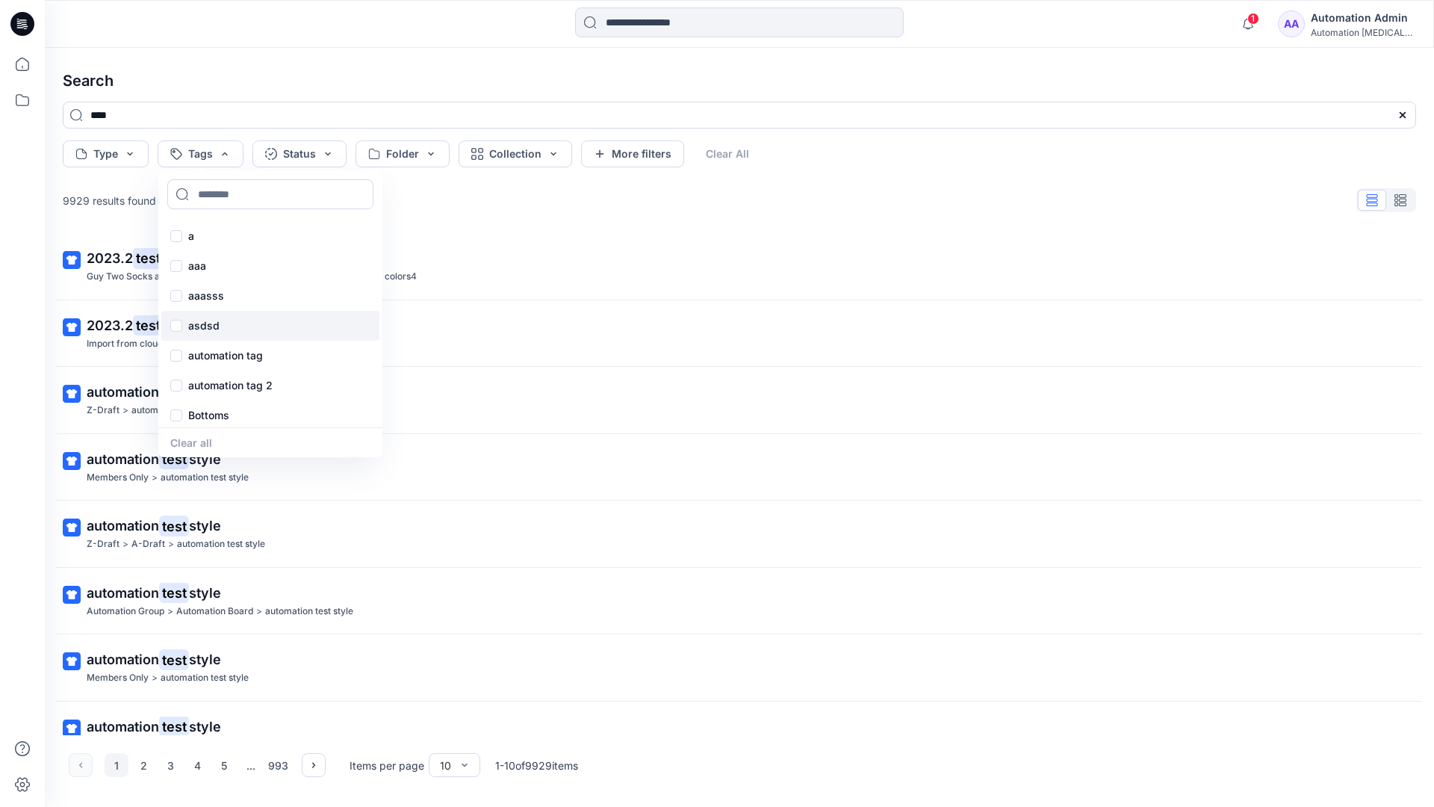
click at [202, 335] on div "asdsd" at bounding box center [270, 326] width 218 height 30
click at [756, 149] on button "Clear All" at bounding box center [751, 153] width 69 height 27
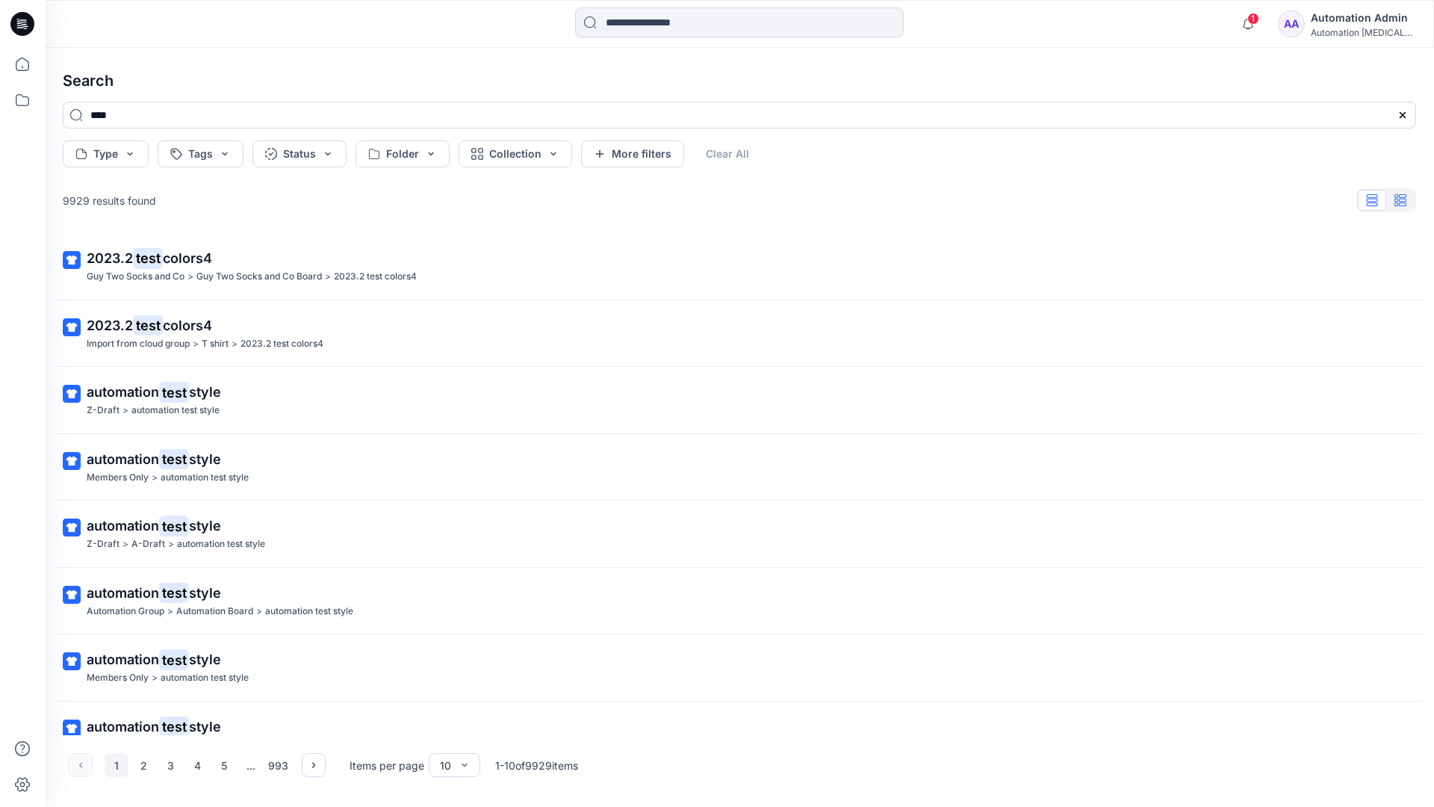
click at [1407, 204] on button "button" at bounding box center [1400, 200] width 28 height 21
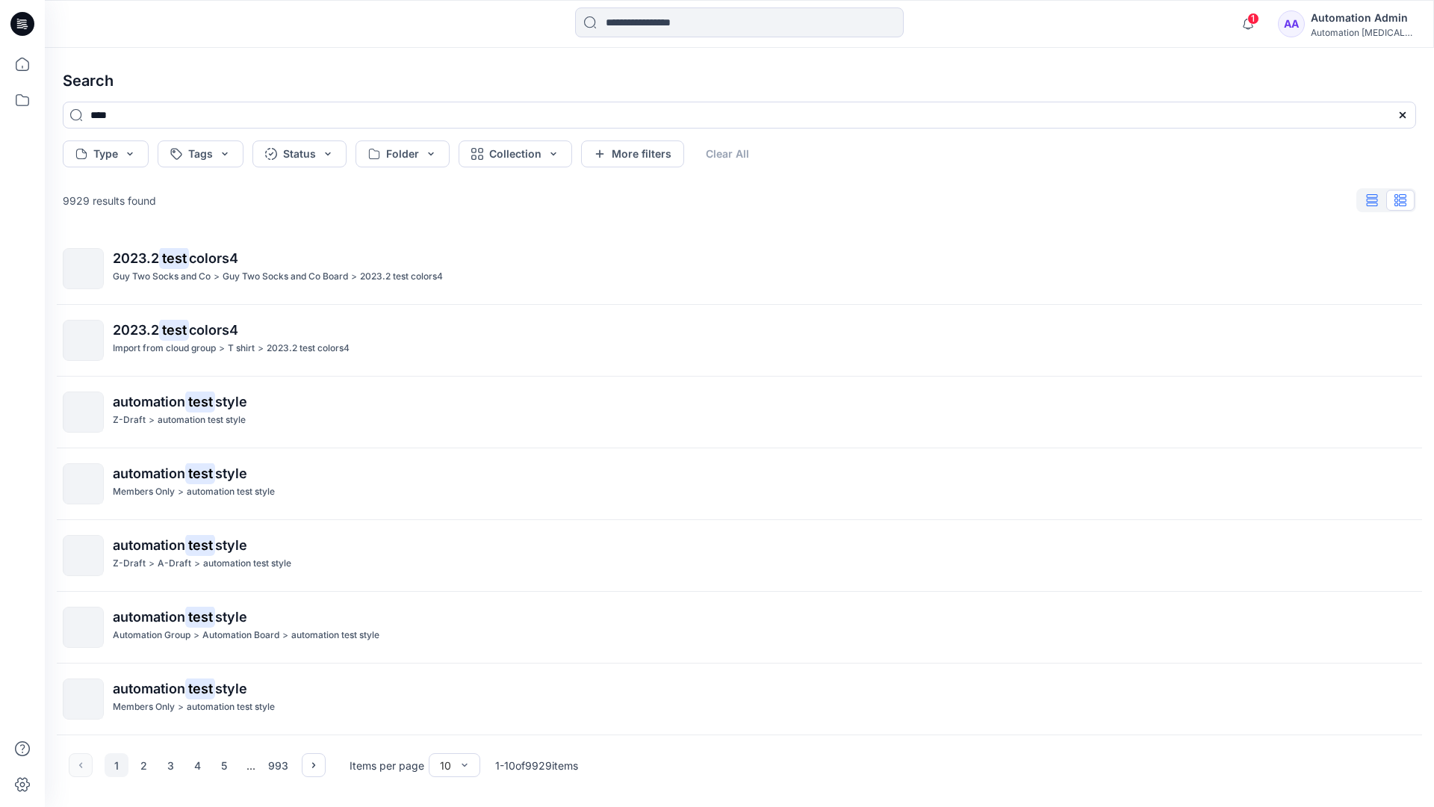
click at [1373, 201] on icon "button" at bounding box center [1372, 200] width 11 height 12
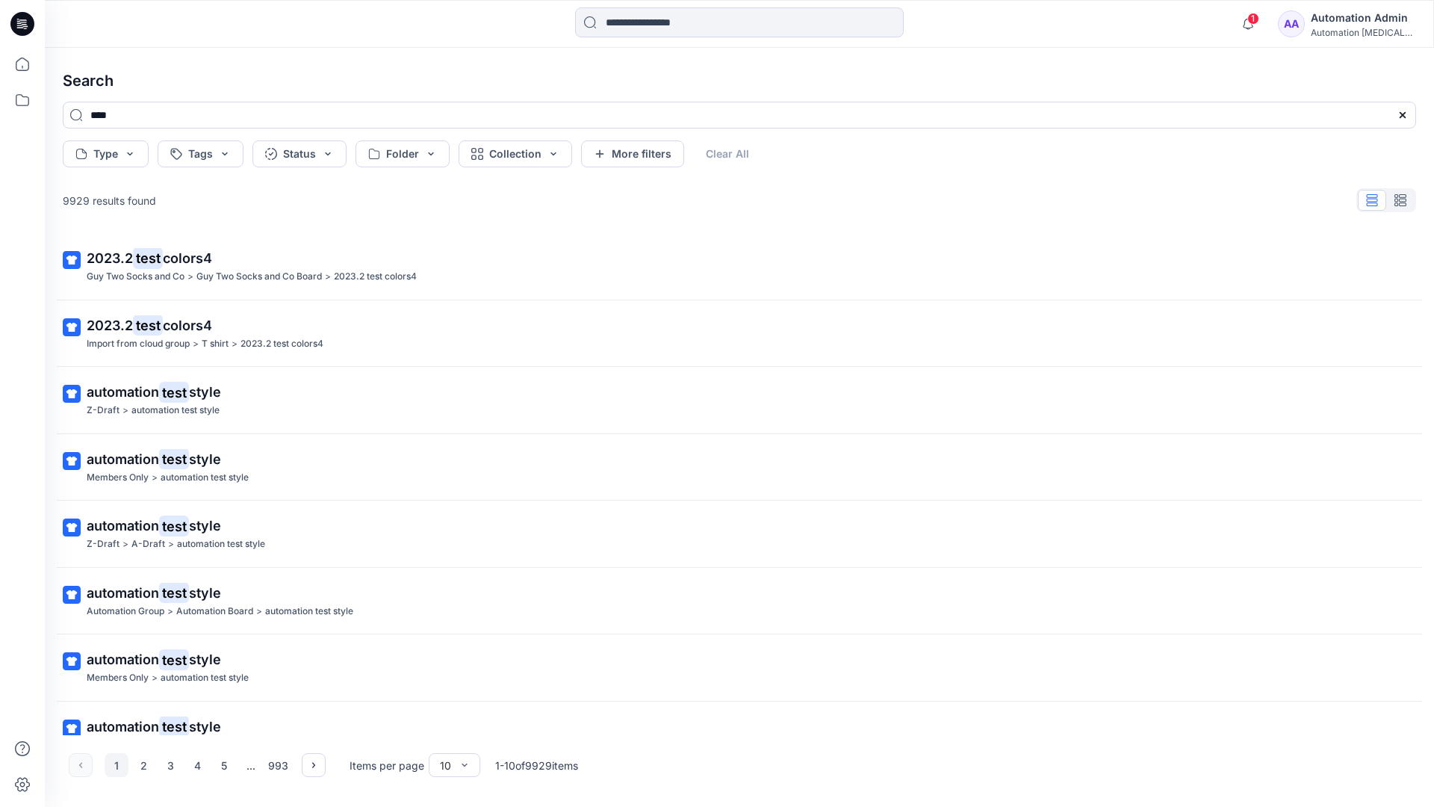
click at [1320, 26] on div "AA Automation Admin Automation testim..." at bounding box center [1346, 24] width 137 height 30
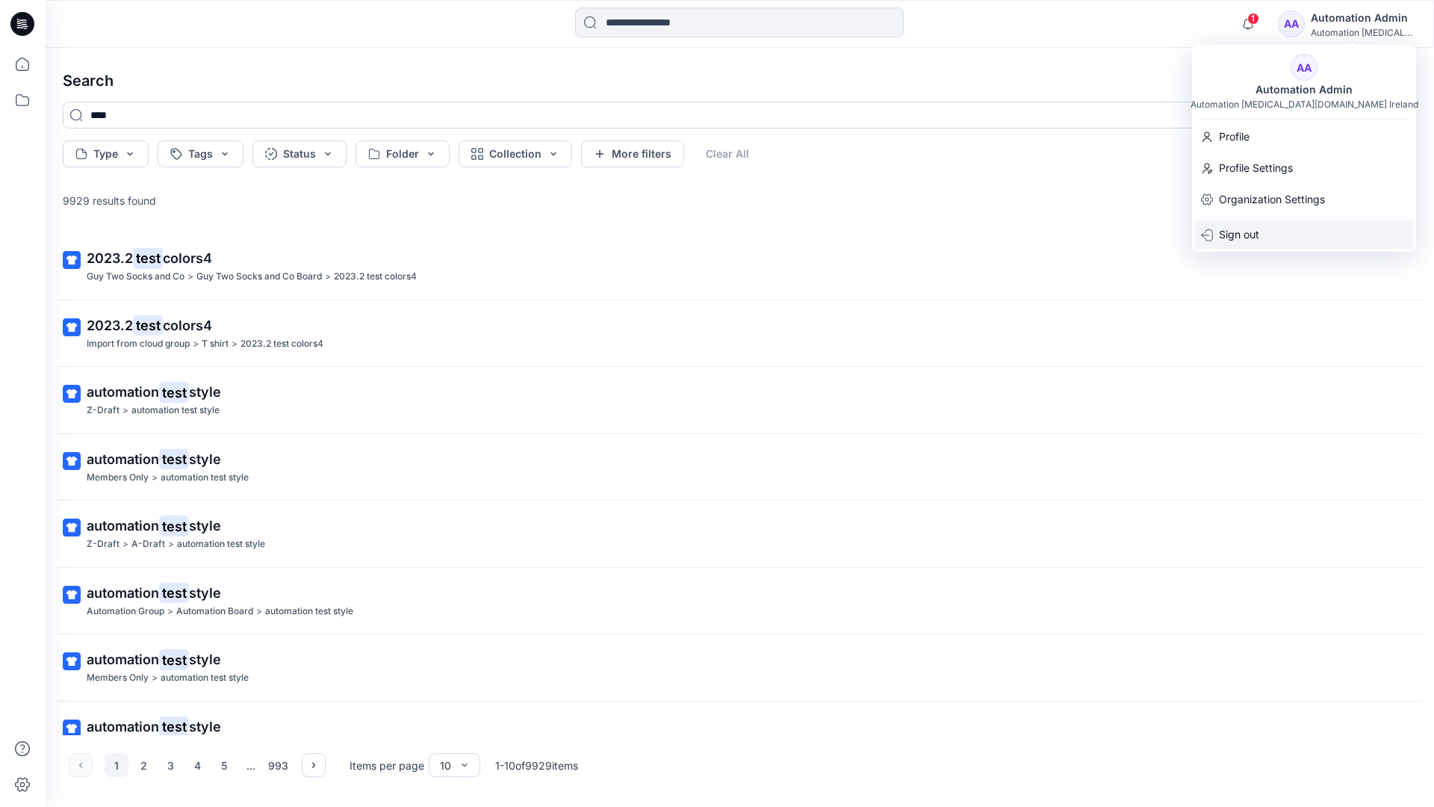
click at [1261, 224] on div "Sign out" at bounding box center [1304, 234] width 218 height 28
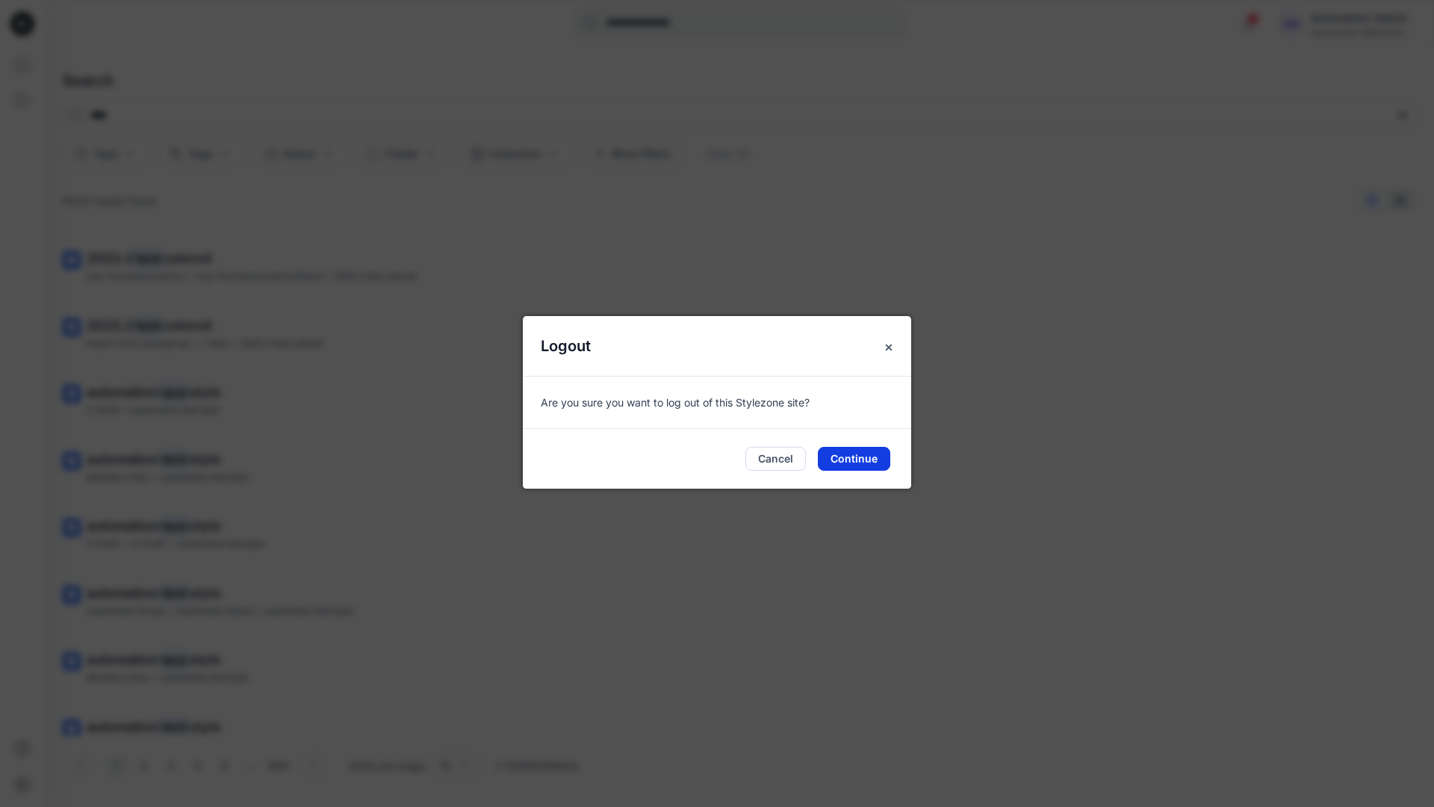
click at [857, 450] on button "Continue" at bounding box center [854, 459] width 72 height 24
